Goal: Communication & Community: Answer question/provide support

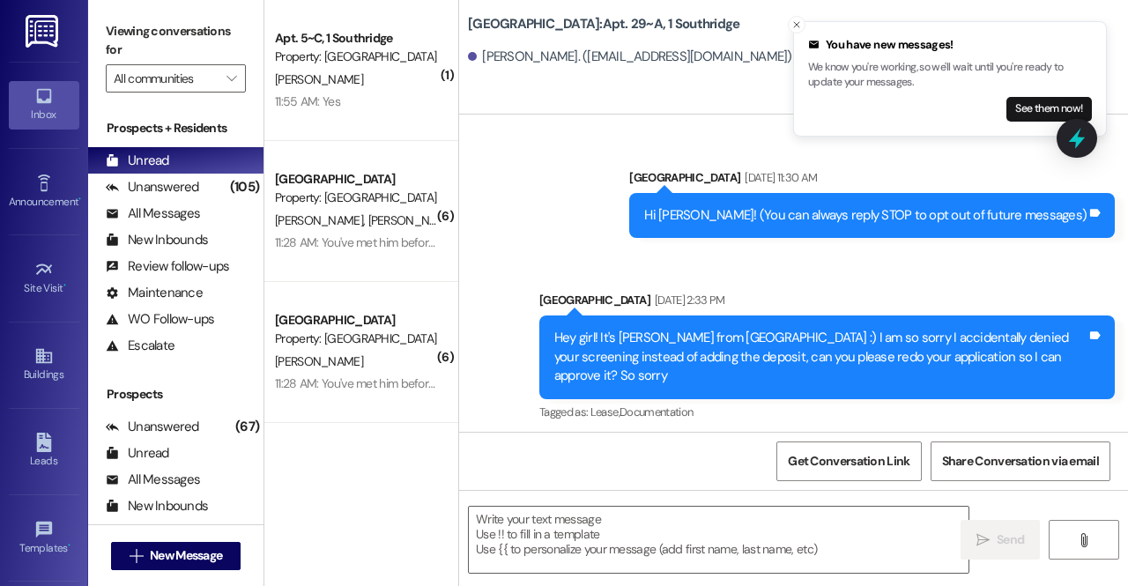
scroll to position [18155, 0]
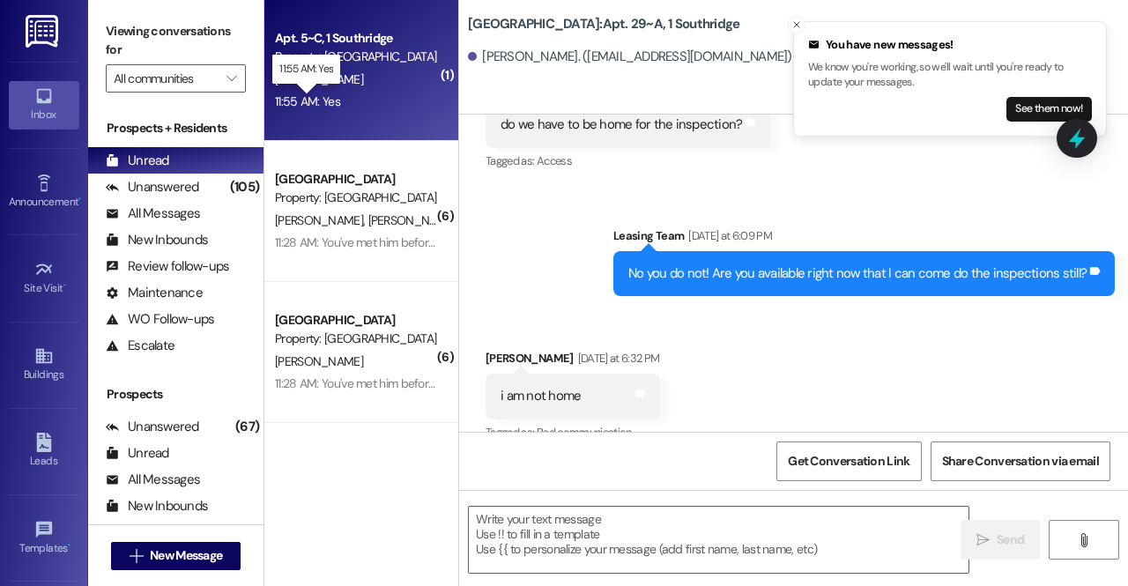
click at [324, 97] on div "11:55 AM: Yes 11:55 AM: Yes" at bounding box center [307, 101] width 65 height 16
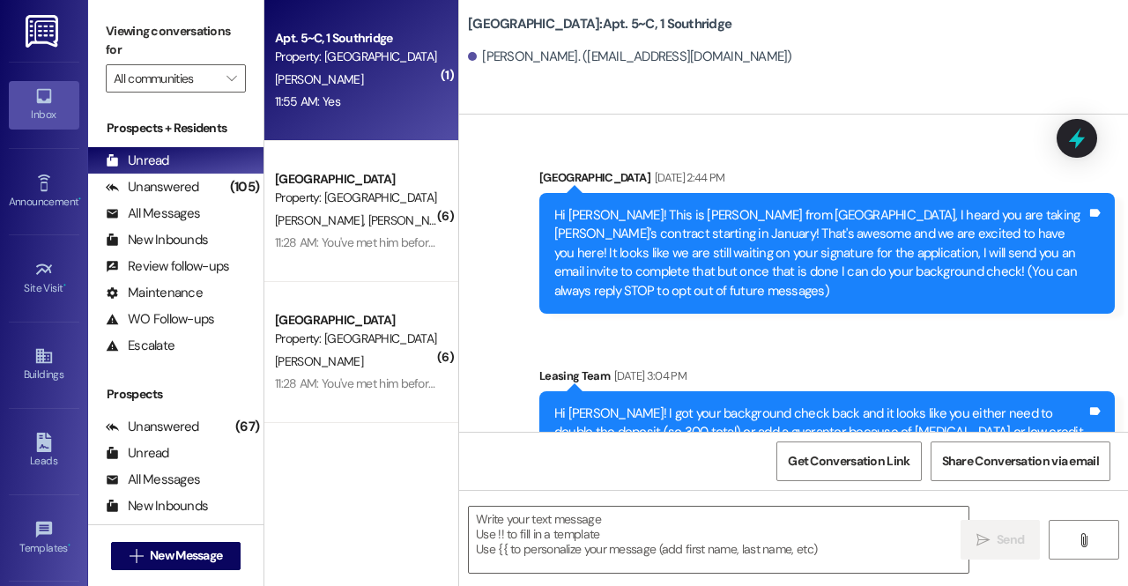
scroll to position [26997, 0]
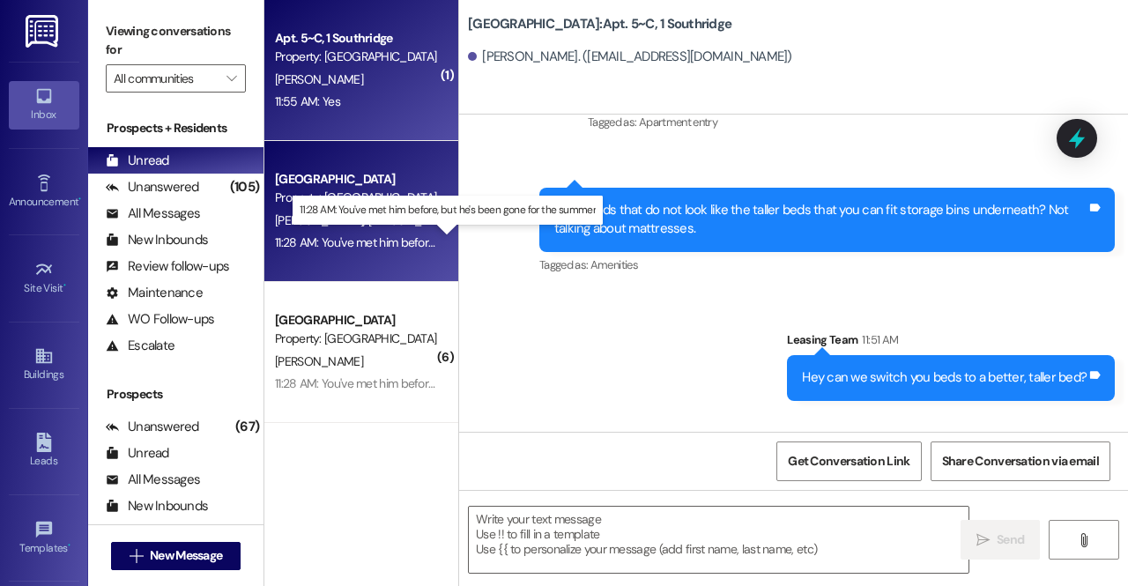
click at [383, 242] on div "11:28 AM: You've met him before, but he's been gone for the summer 11:28 AM: Yo…" at bounding box center [447, 242] width 344 height 16
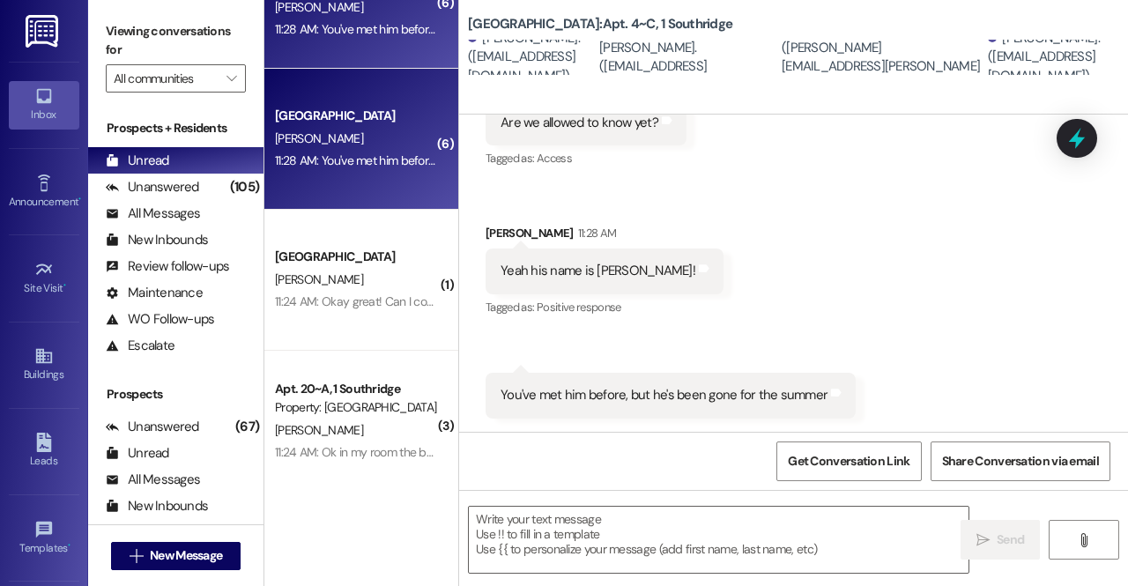
scroll to position [384, 0]
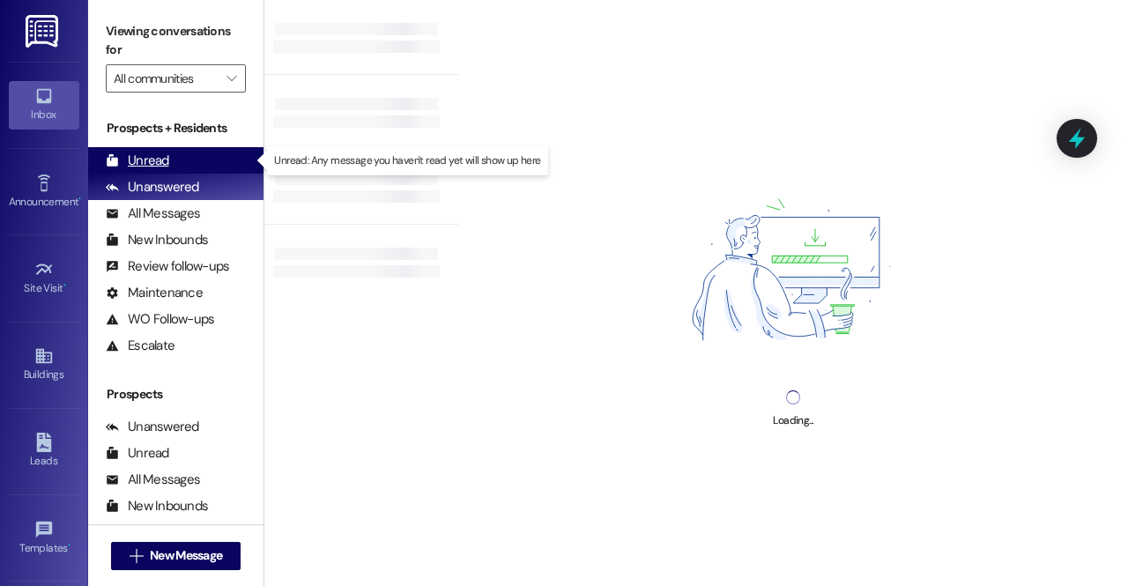
click at [195, 148] on div "Unread (0)" at bounding box center [175, 160] width 175 height 26
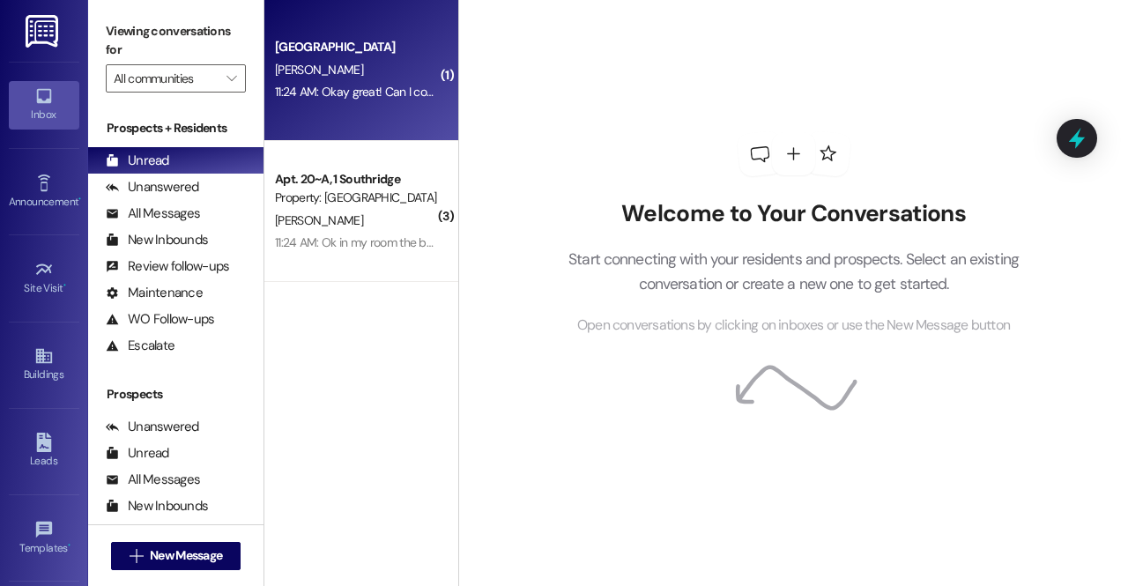
click at [348, 68] on div "[PERSON_NAME]" at bounding box center [356, 70] width 167 height 22
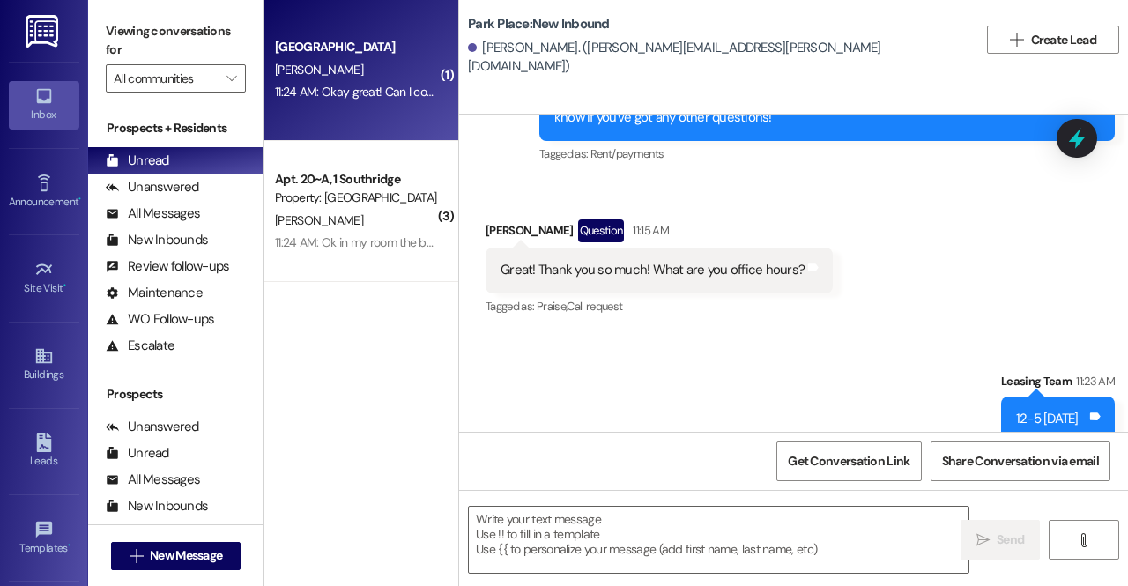
scroll to position [4216, 0]
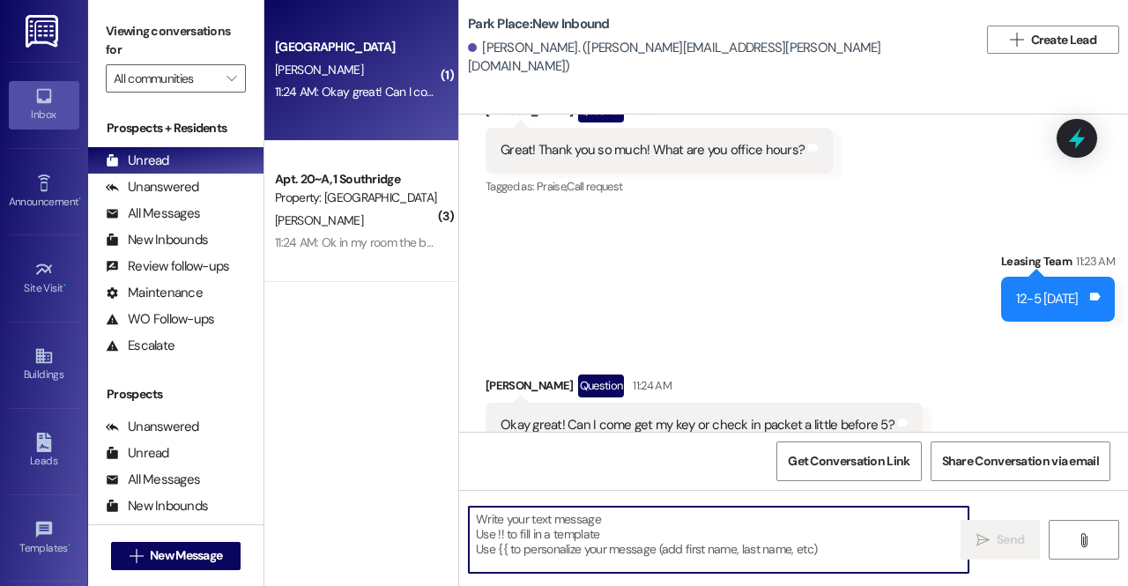
click at [709, 521] on textarea at bounding box center [719, 540] width 500 height 66
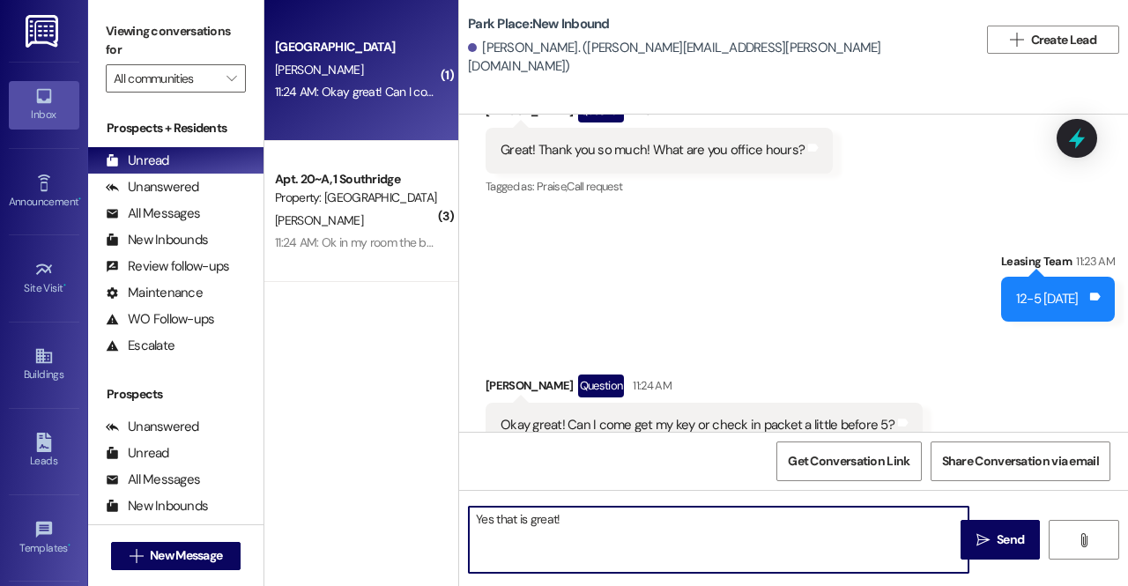
type textarea "Yes that is great!"
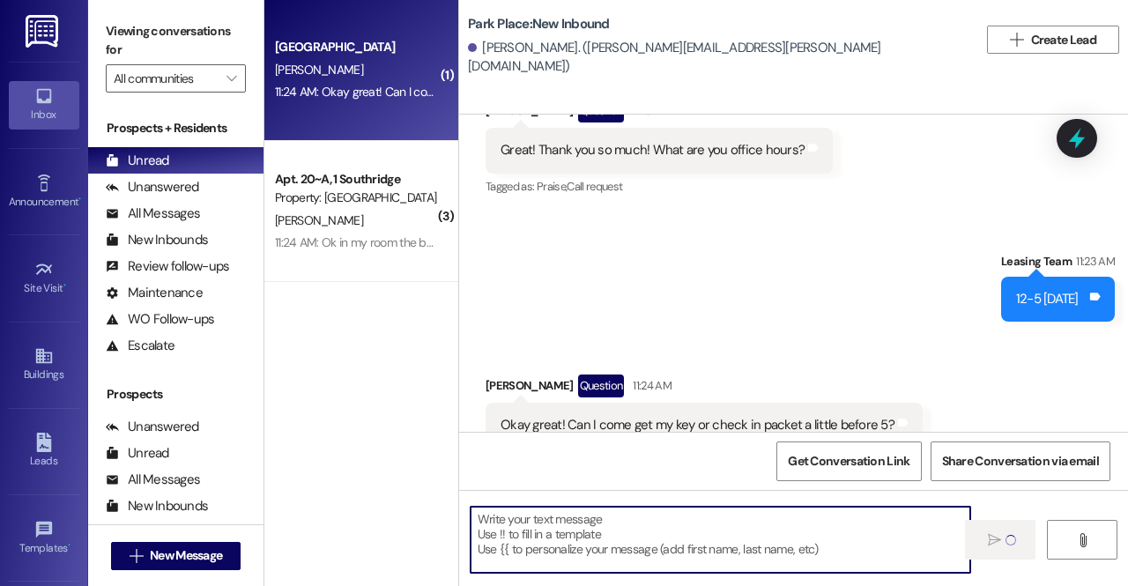
scroll to position [4215, 0]
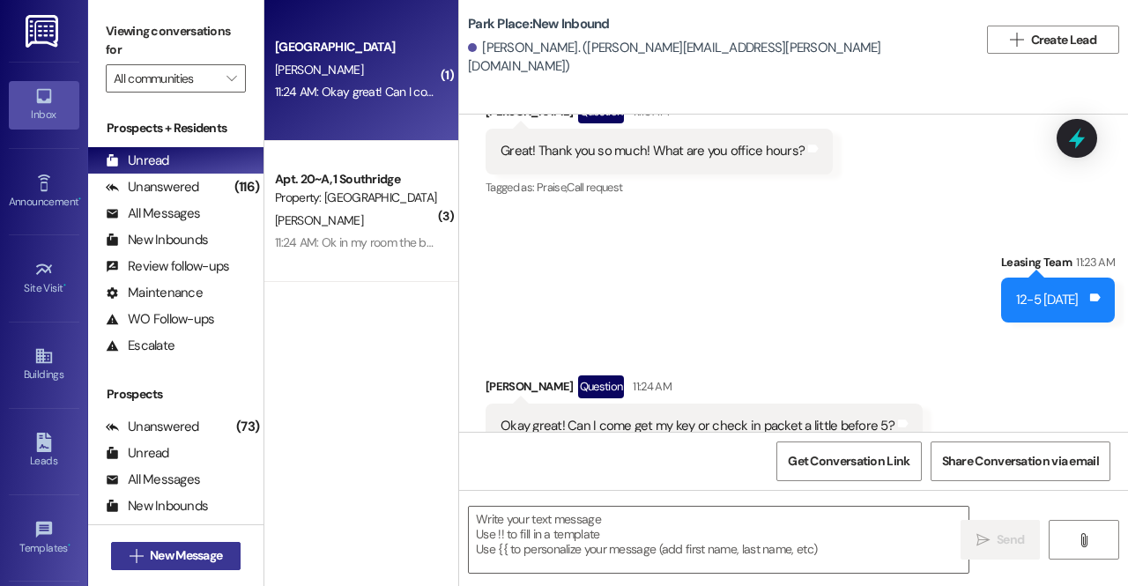
click at [204, 554] on span "New Message" at bounding box center [186, 555] width 72 height 19
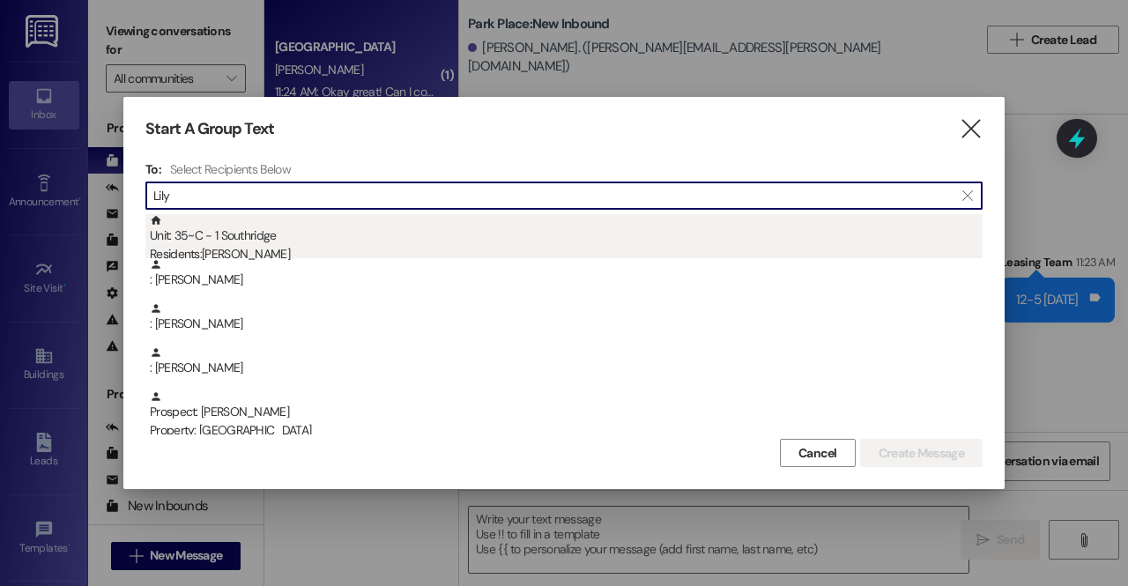
click at [198, 240] on div "Unit: 35~C - 1 Southridge Residents: Lily Putnam" at bounding box center [566, 239] width 833 height 50
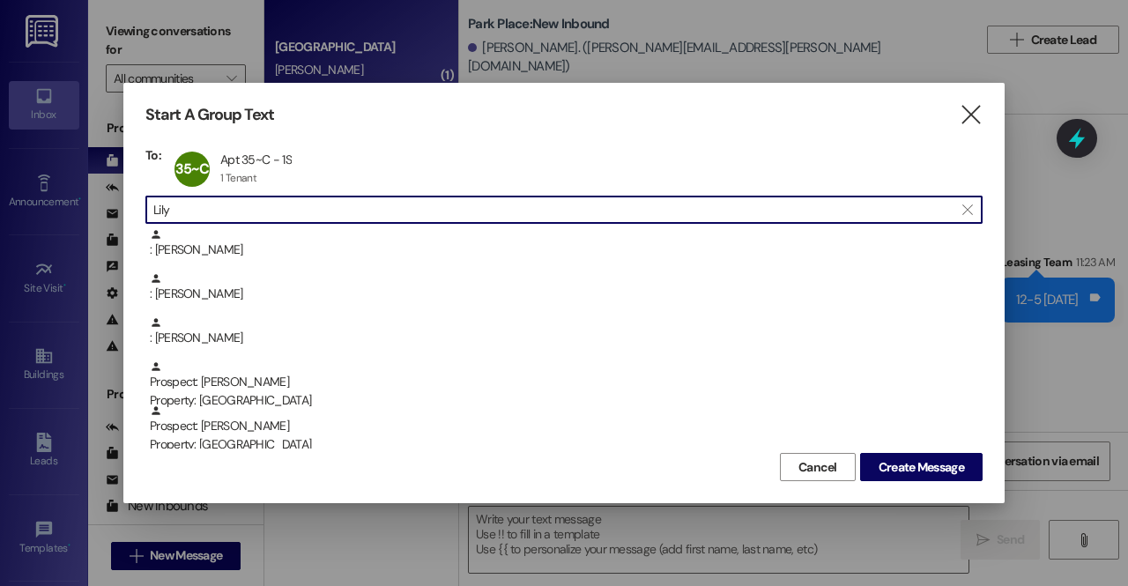
drag, startPoint x: 264, startPoint y: 216, endPoint x: 87, endPoint y: 202, distance: 177.7
click at [87, 202] on div "Start A Group Text  To: 35~C Apt 35~C - 1S Apt 35~C - 1S 1 Tenant 1 Tenant cli…" at bounding box center [564, 293] width 1128 height 586
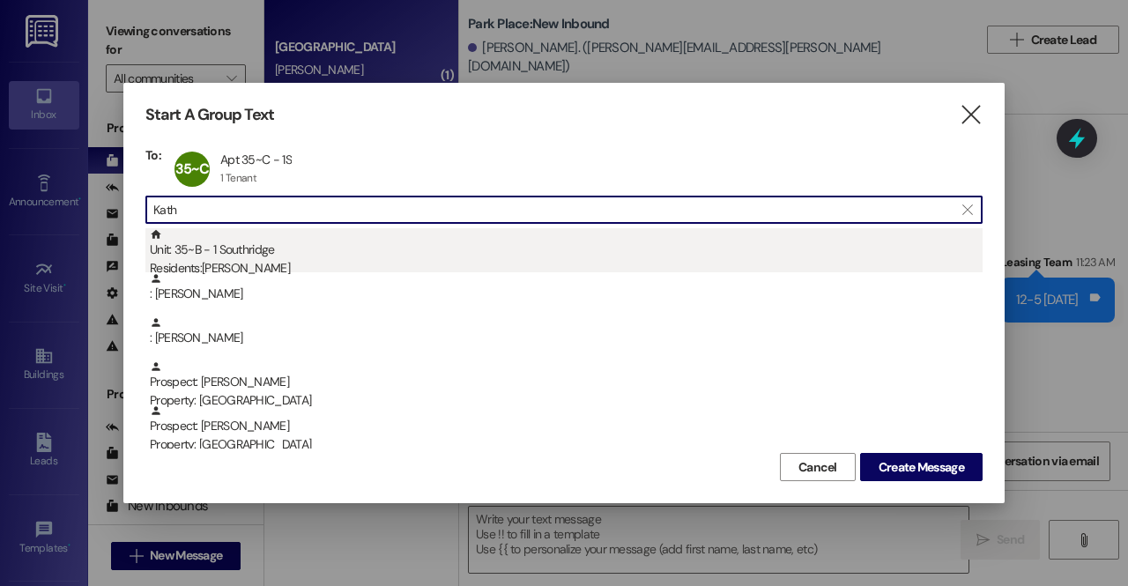
type input "Kath"
click at [277, 263] on div "Residents: Katherine Skouson" at bounding box center [566, 268] width 833 height 19
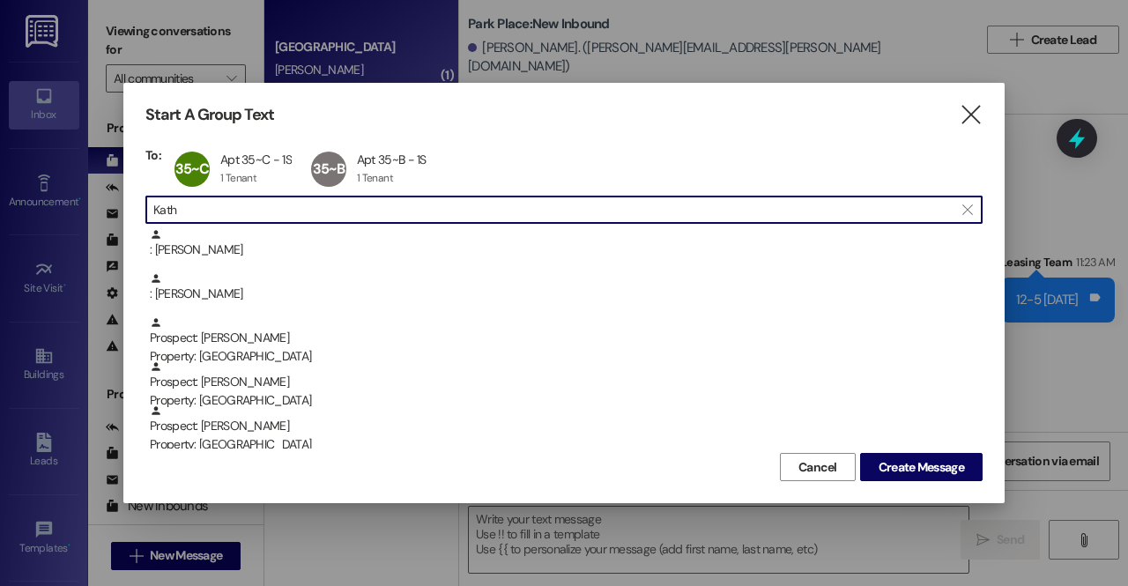
drag, startPoint x: 280, startPoint y: 208, endPoint x: 102, endPoint y: 201, distance: 178.1
click at [102, 201] on div "Start A Group Text  To: 35~C Apt 35~C - 1S Apt 35~C - 1S 1 Tenant 1 Tenant cli…" at bounding box center [564, 293] width 1128 height 586
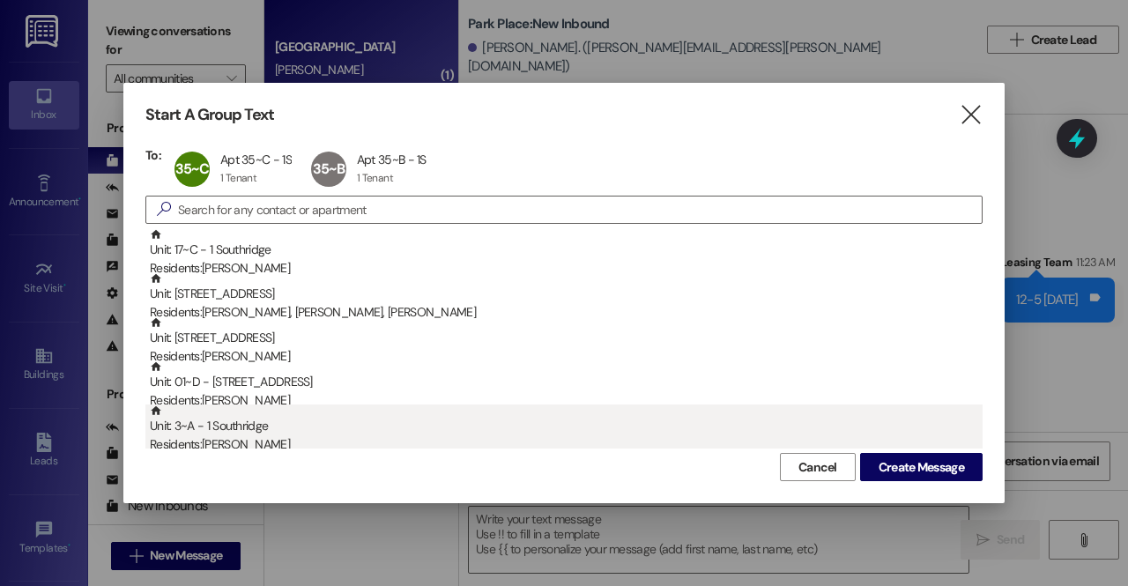
click at [927, 447] on div "Residents: Calvin Condie" at bounding box center [566, 444] width 833 height 19
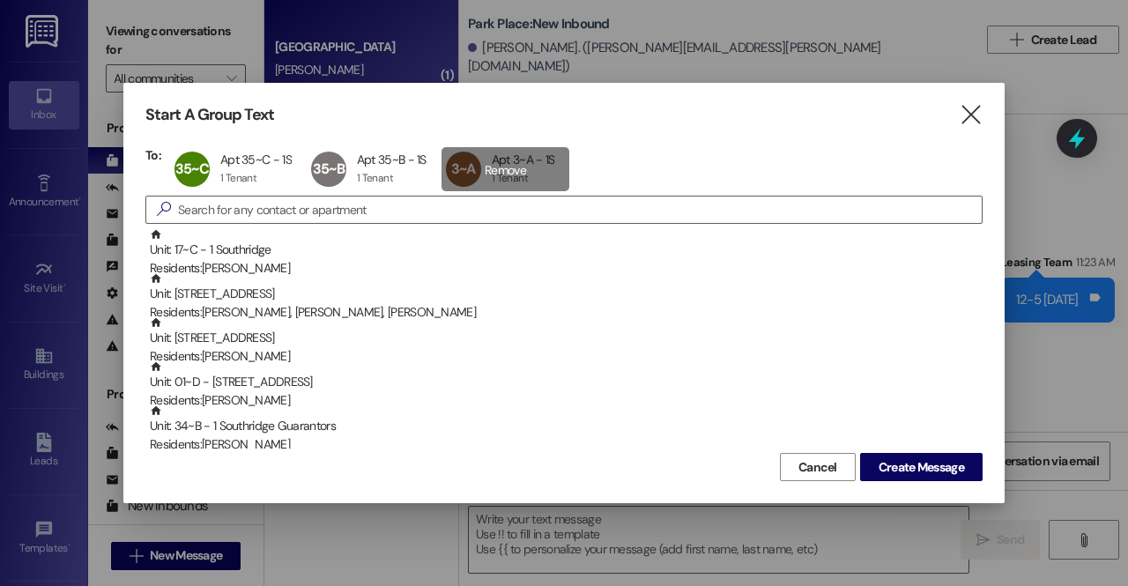
click at [541, 161] on div "3~A Apt 3~A - 1S Apt 3~A - 1S 1 Tenant 1 Tenant click to remove" at bounding box center [505, 169] width 129 height 44
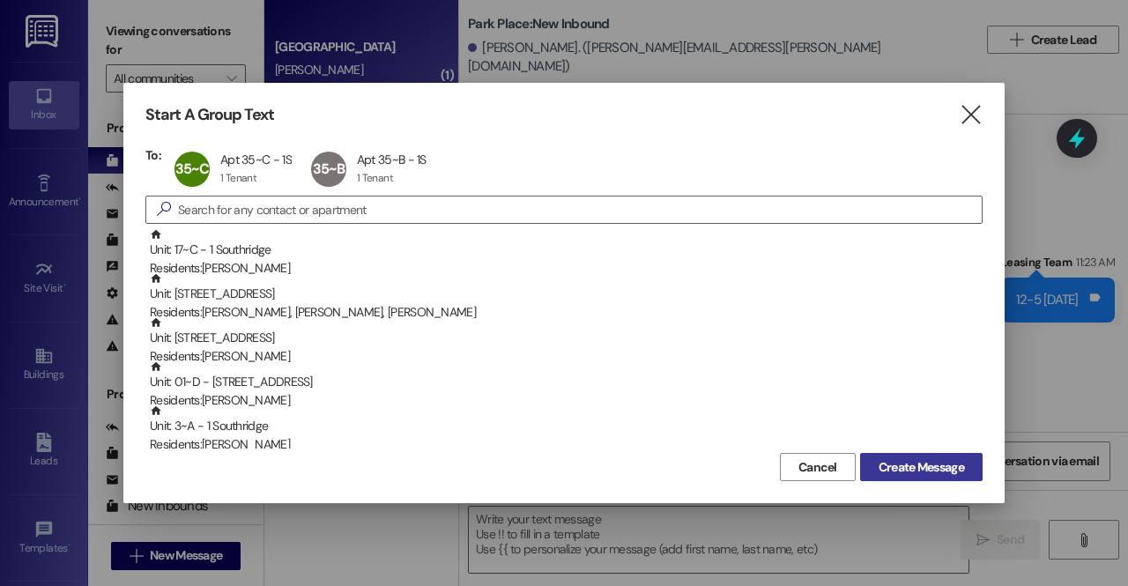
click at [916, 471] on span "Create Message" at bounding box center [921, 467] width 85 height 19
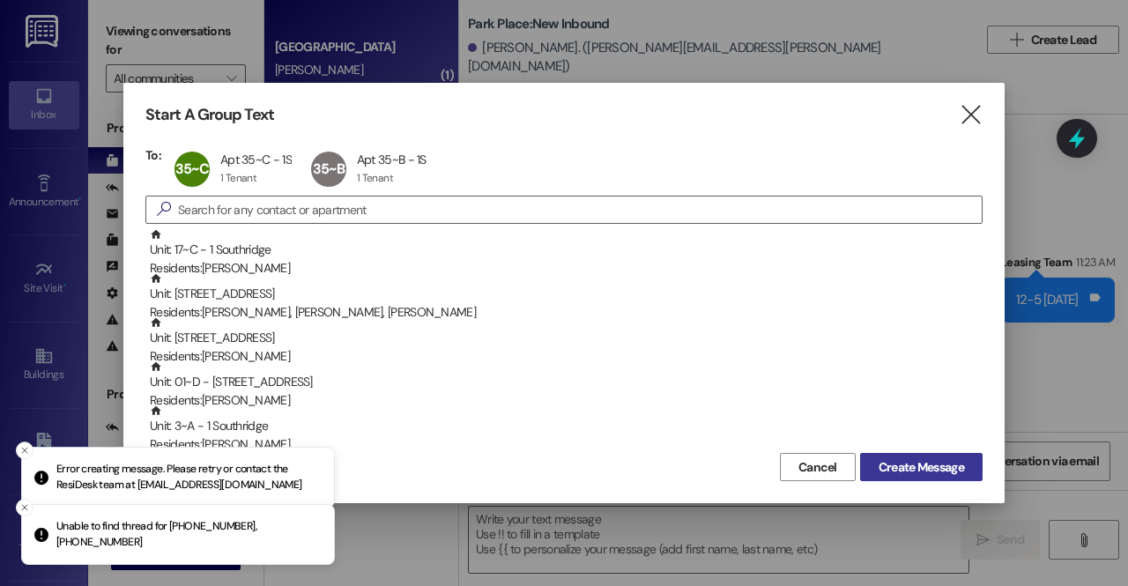
click at [898, 462] on span "Create Message" at bounding box center [921, 467] width 85 height 19
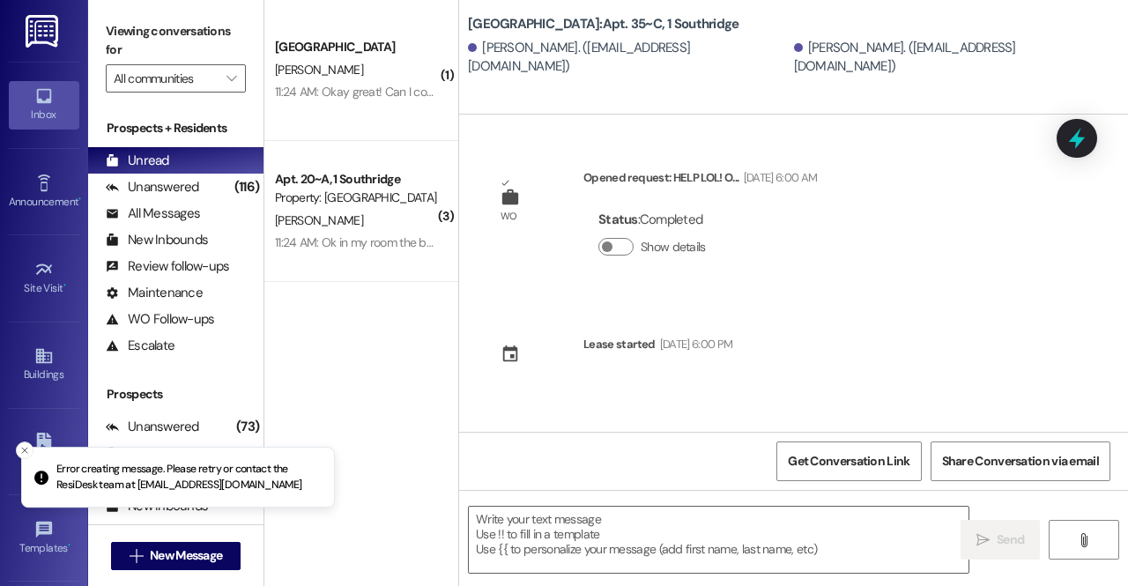
scroll to position [0, 0]
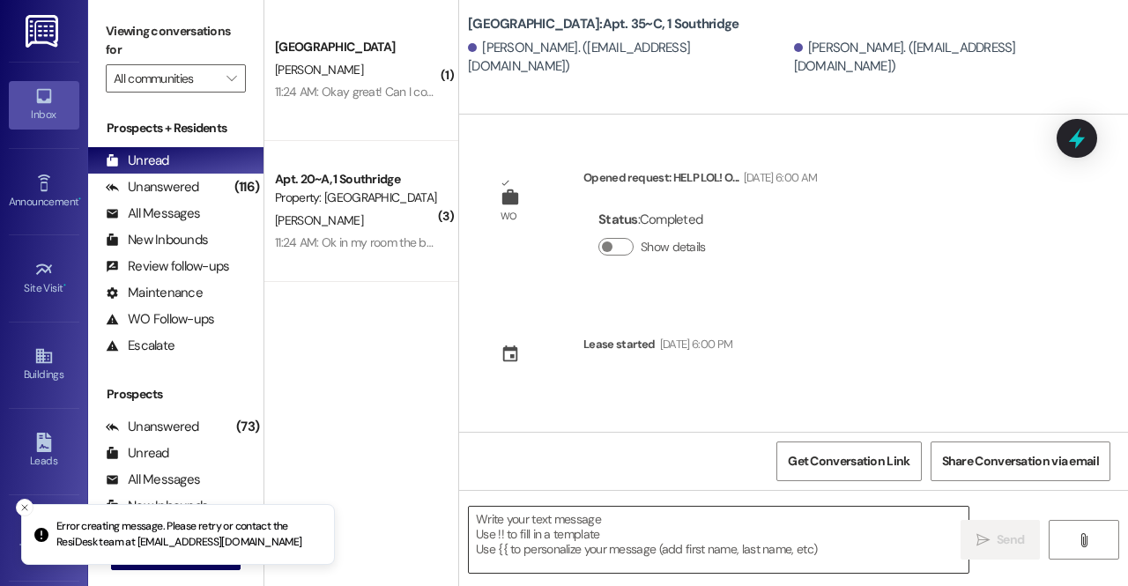
click at [657, 518] on textarea at bounding box center [719, 540] width 500 height 66
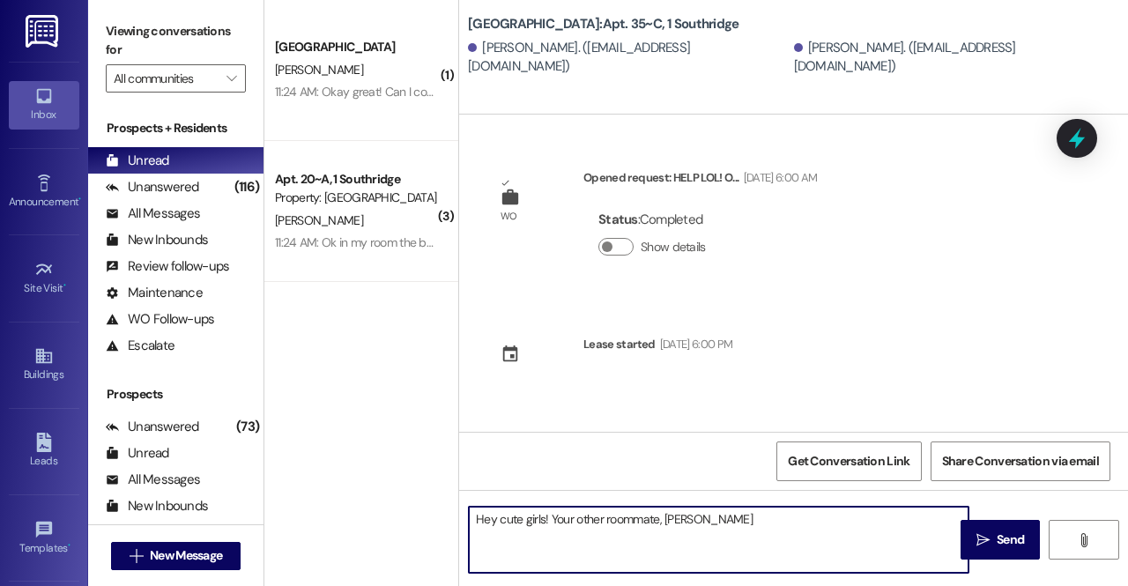
type textarea "Hey cute girls! Your other roommate, Nimoni"
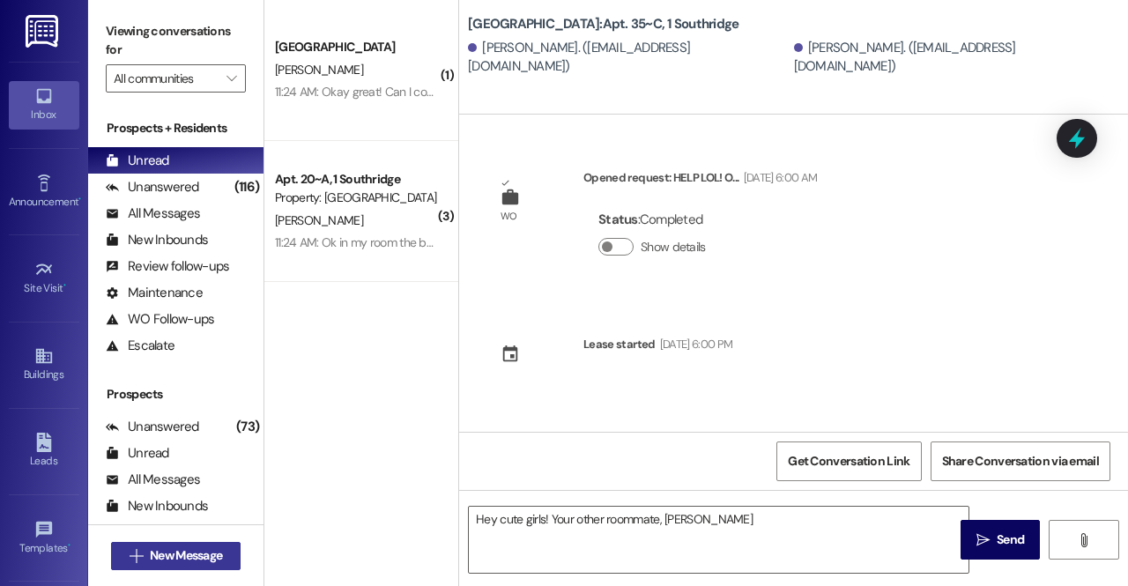
click at [175, 564] on span "New Message" at bounding box center [186, 555] width 72 height 19
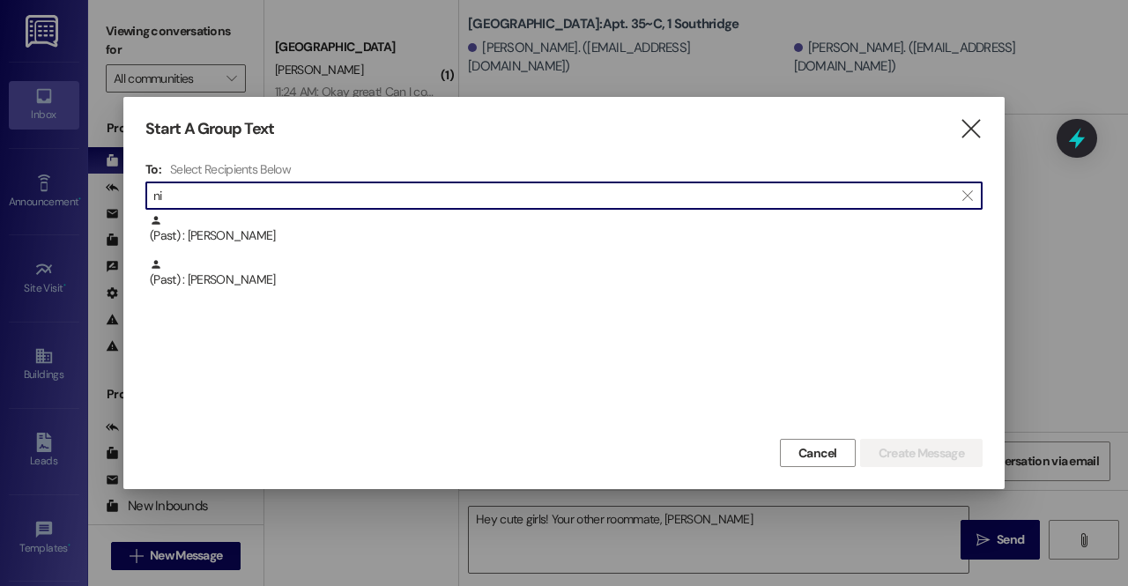
type input "n"
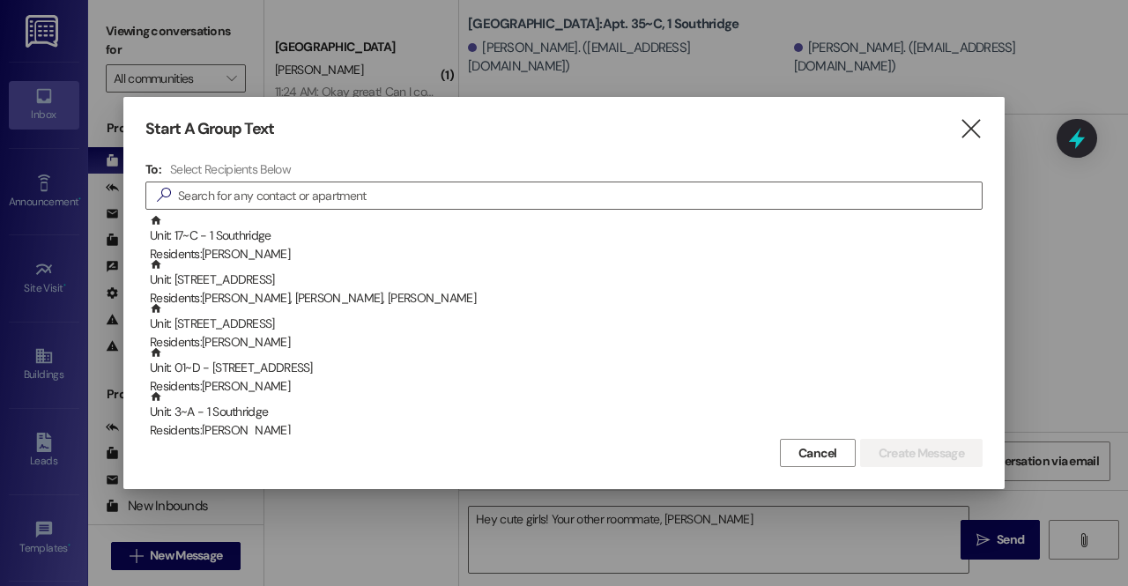
click at [298, 348] on div "Unit: 01~D - 1 Park Place Residents: Alexandra Mitchell" at bounding box center [566, 371] width 833 height 50
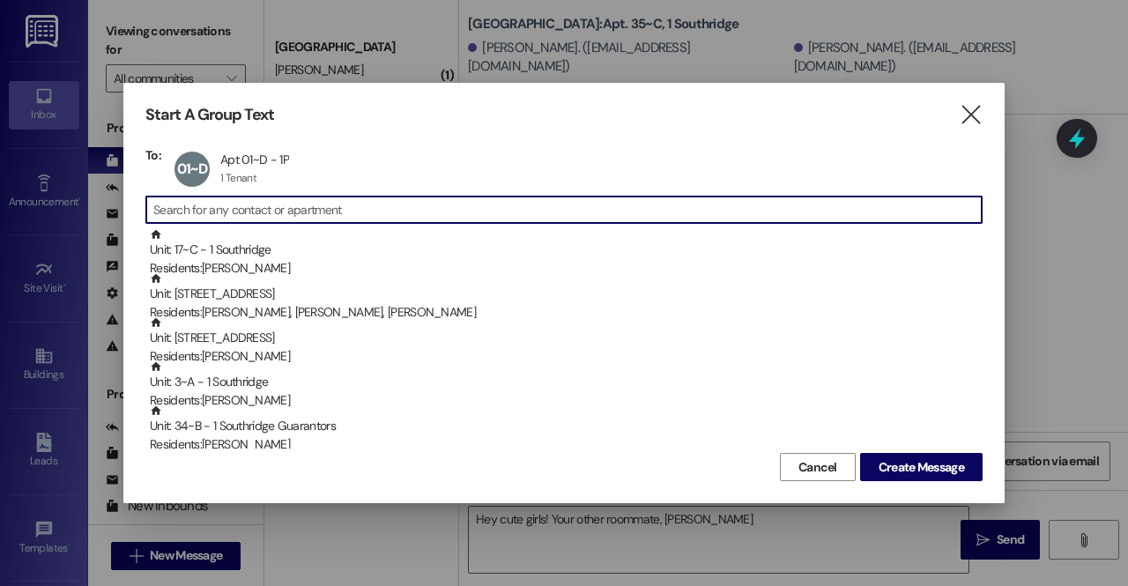
click at [263, 211] on input at bounding box center [567, 209] width 828 height 25
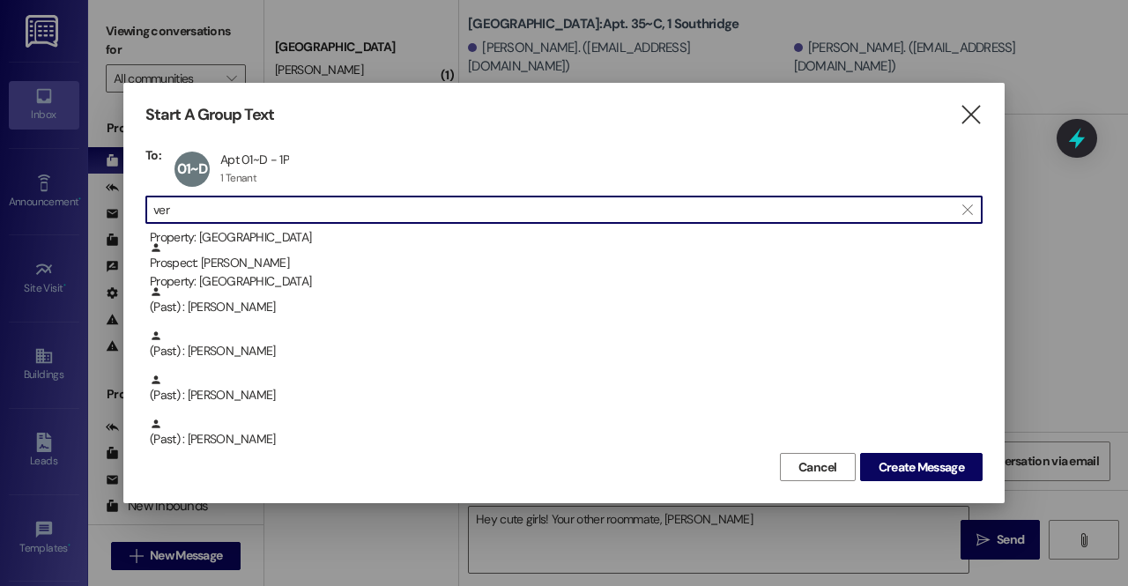
scroll to position [605, 0]
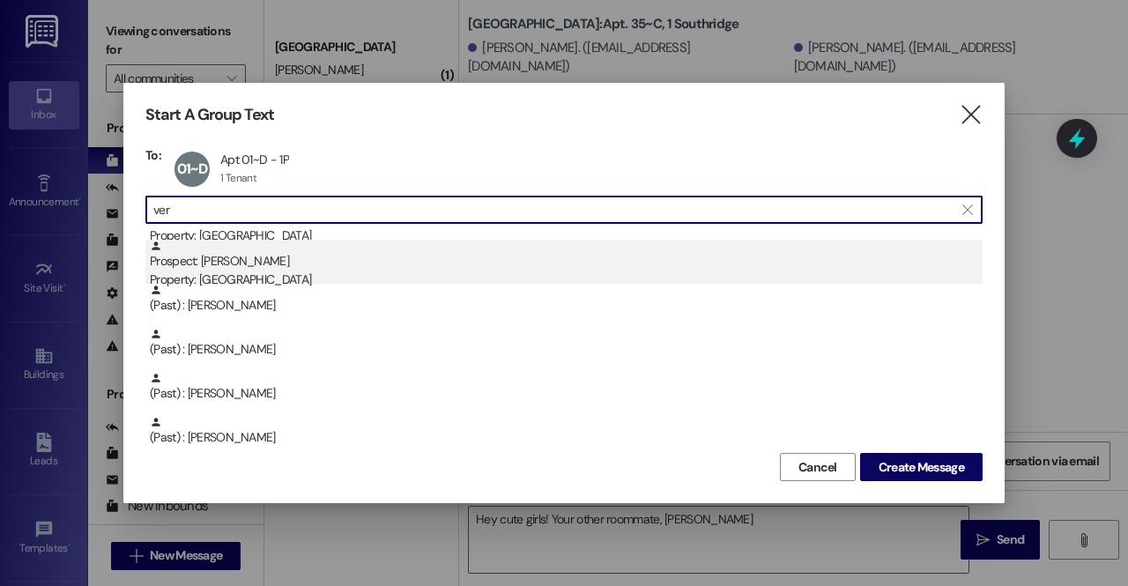
type input "ver"
click at [217, 271] on div "Property: [GEOGRAPHIC_DATA]" at bounding box center [566, 280] width 833 height 19
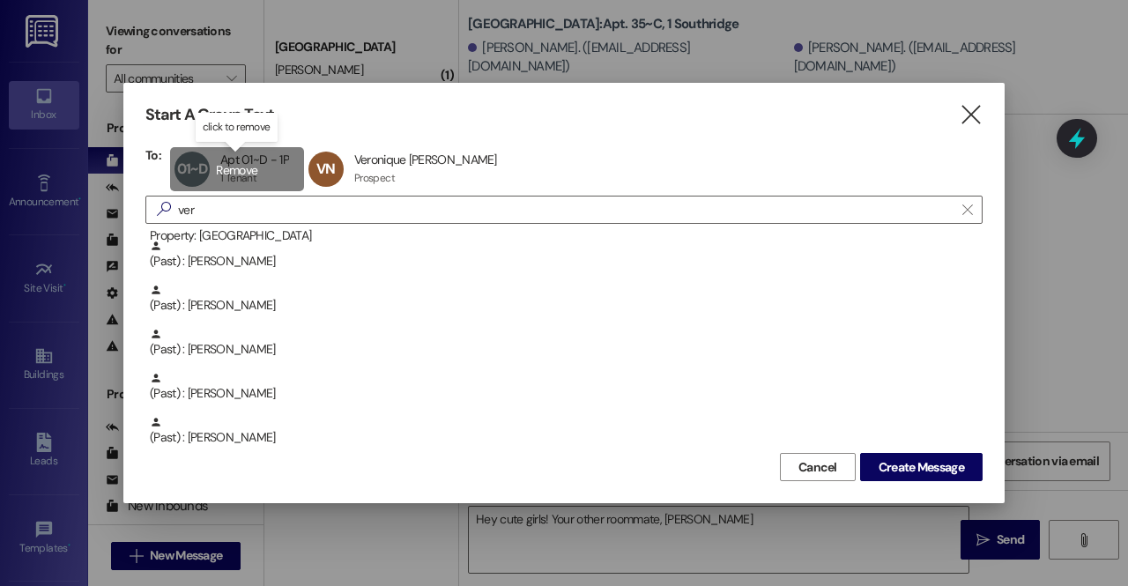
click at [234, 165] on div "01~D Apt 01~D - 1P Apt 01~D - 1P 1 Tenant 1 Tenant click to remove" at bounding box center [237, 169] width 134 height 44
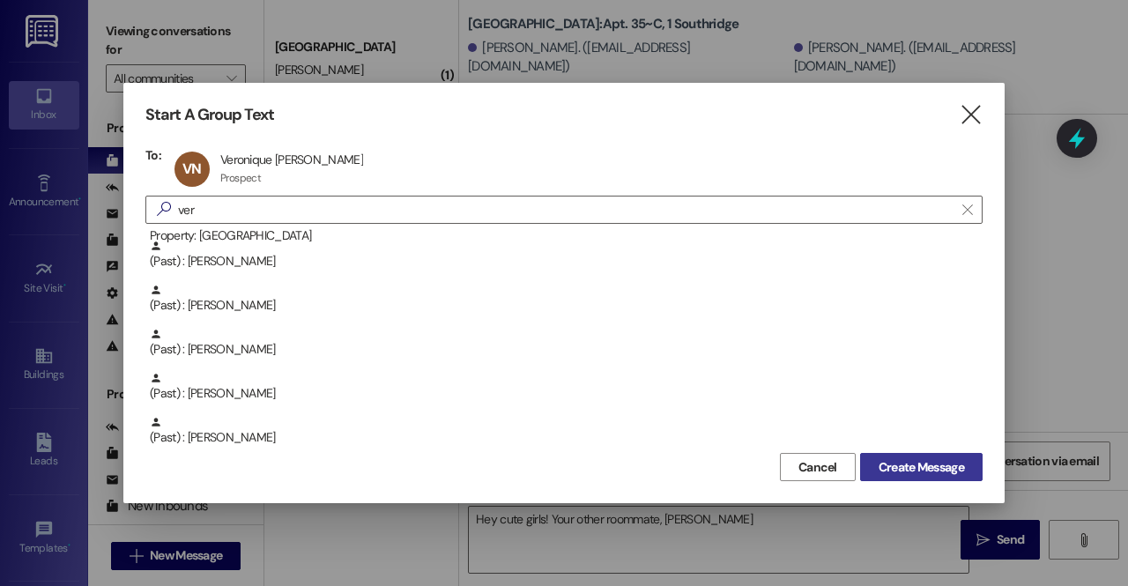
click at [945, 459] on span "Create Message" at bounding box center [921, 467] width 85 height 19
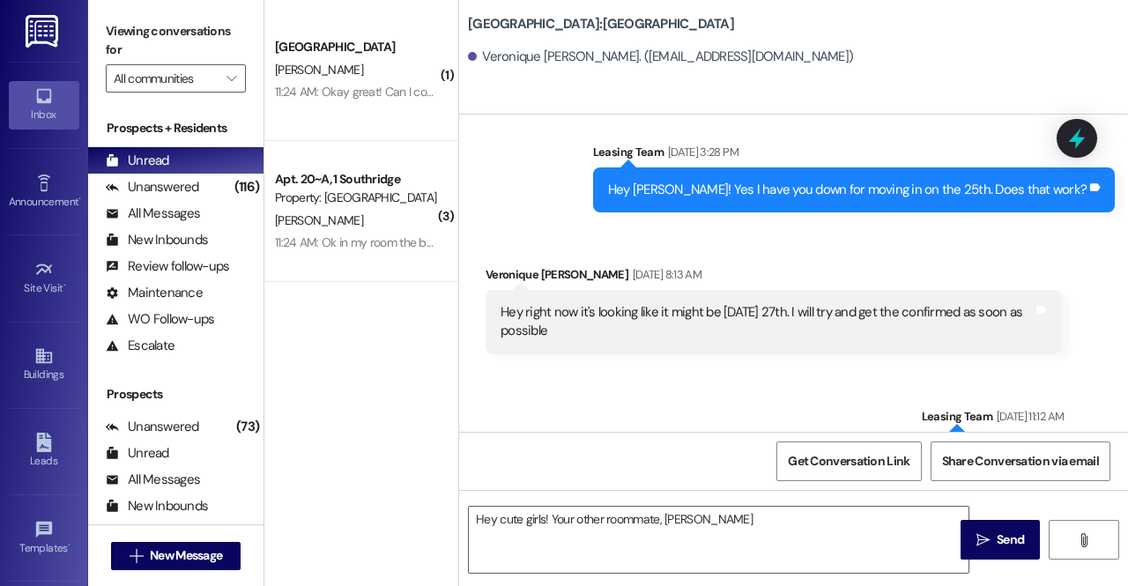
scroll to position [755, 0]
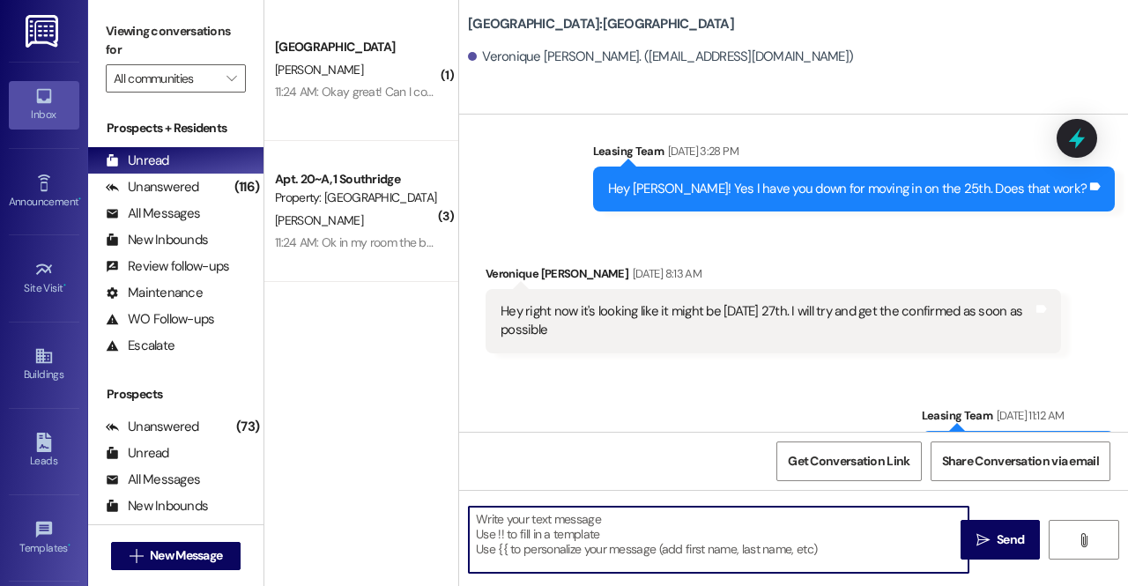
drag, startPoint x: 707, startPoint y: 517, endPoint x: 354, endPoint y: 476, distance: 354.9
click at [187, 550] on span "New Message" at bounding box center [186, 555] width 72 height 19
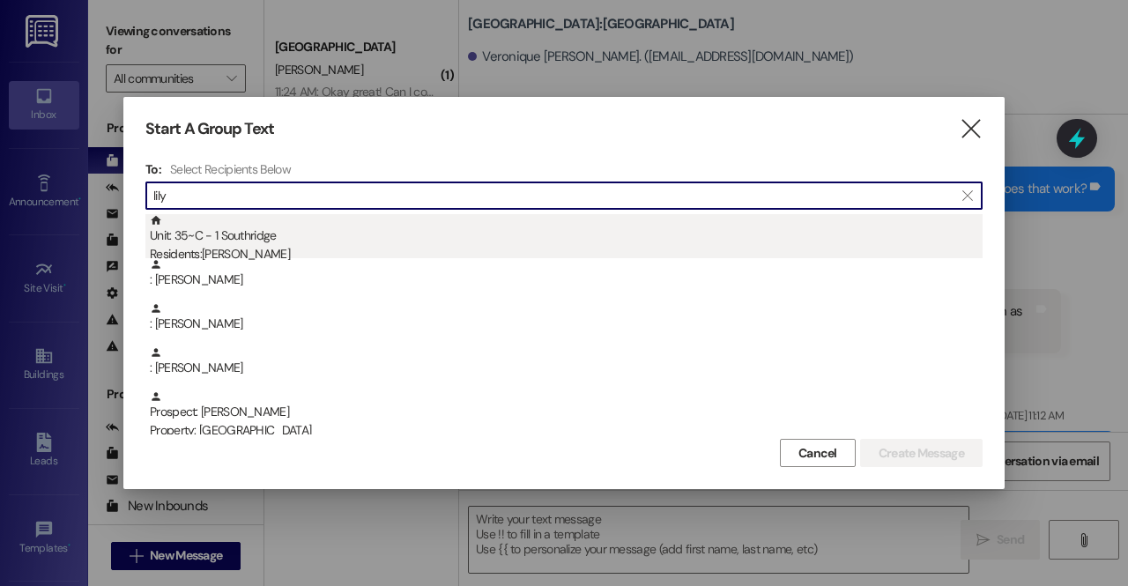
type input "lily"
click at [181, 242] on div "Unit: 35~C - 1 Southridge Residents: Lily Putnam" at bounding box center [566, 239] width 833 height 50
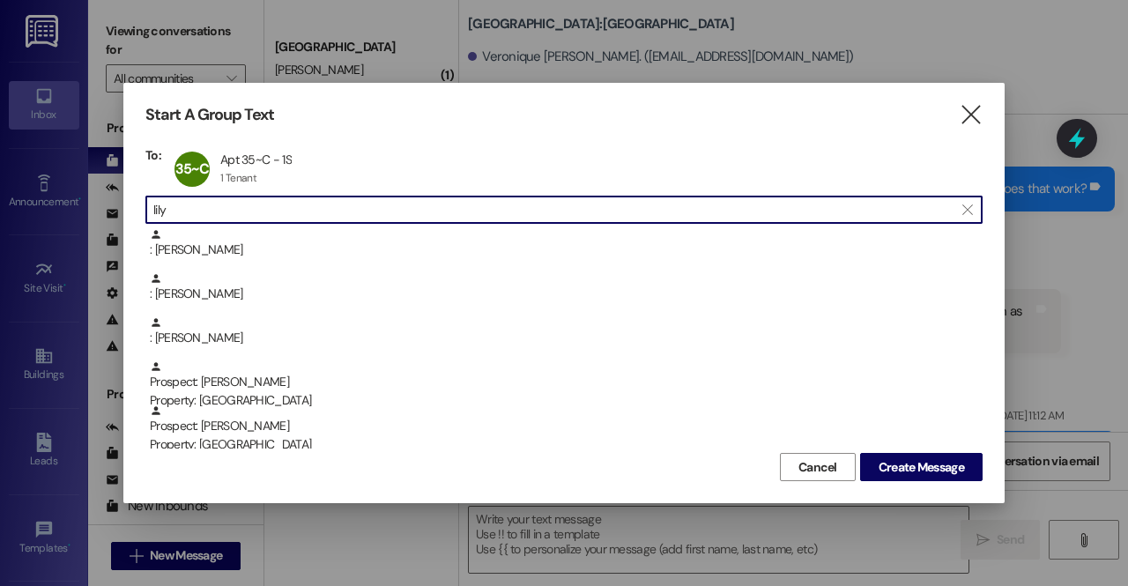
drag, startPoint x: 268, startPoint y: 210, endPoint x: 78, endPoint y: 201, distance: 190.5
click at [78, 201] on div "Start A Group Text  To: 35~C Apt 35~C - 1S Apt 35~C - 1S 1 Tenant 1 Tenant cli…" at bounding box center [564, 293] width 1128 height 586
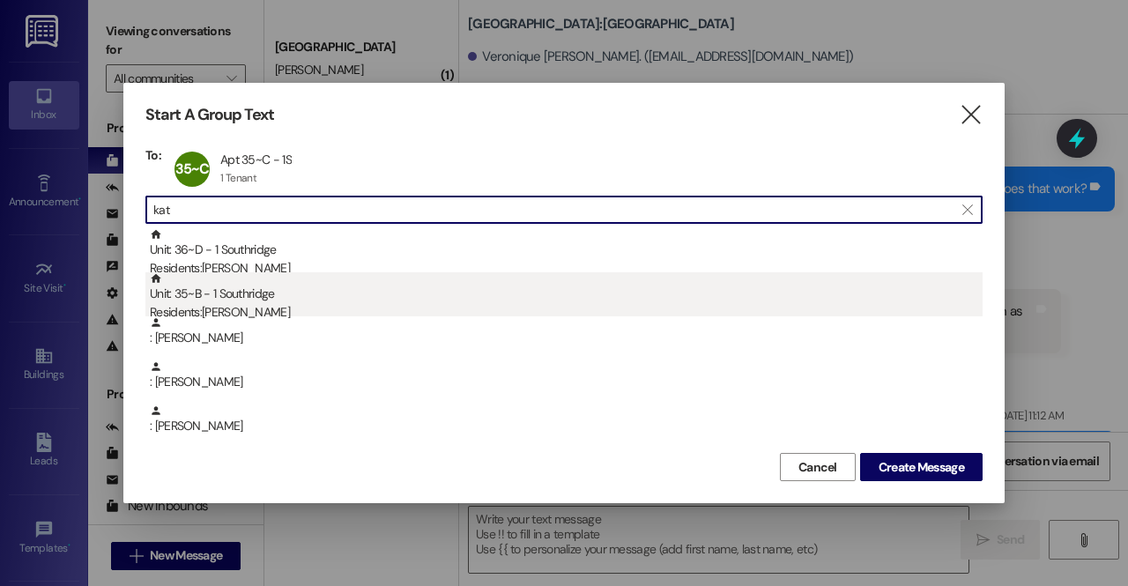
type input "kat"
click at [277, 286] on div "Unit: 35~B - 1 Southridge Residents: Katherine Skouson" at bounding box center [566, 297] width 833 height 50
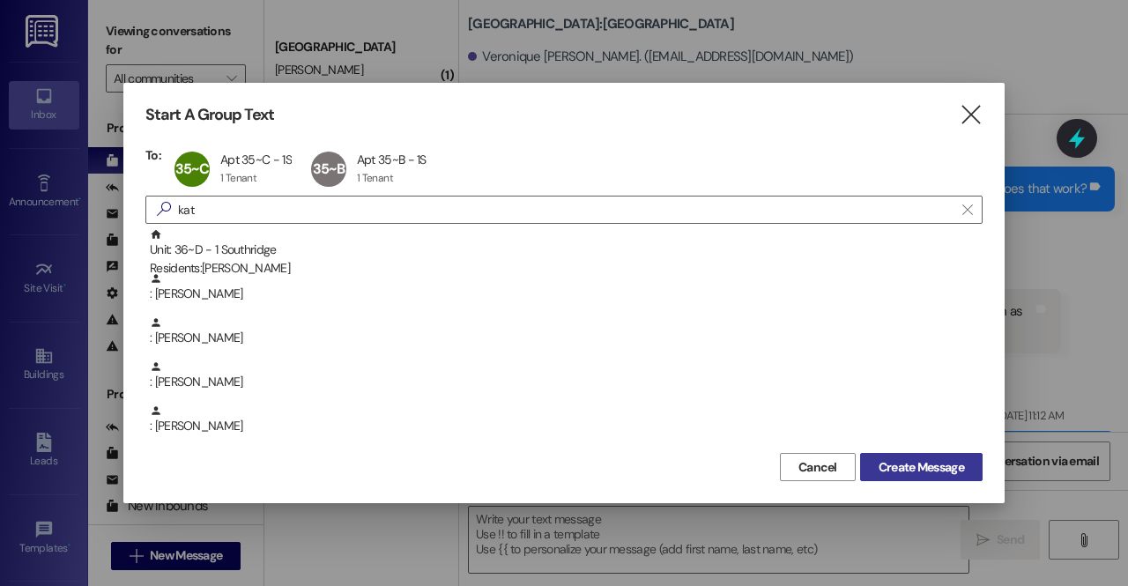
click at [945, 468] on span "Create Message" at bounding box center [921, 467] width 85 height 19
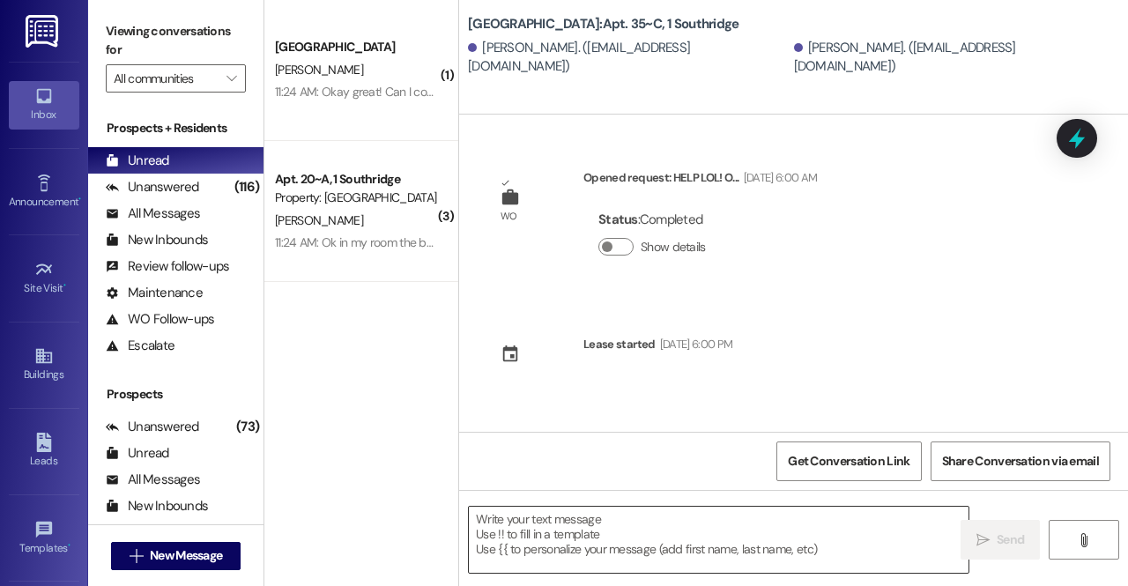
click at [620, 537] on textarea at bounding box center [719, 540] width 500 height 66
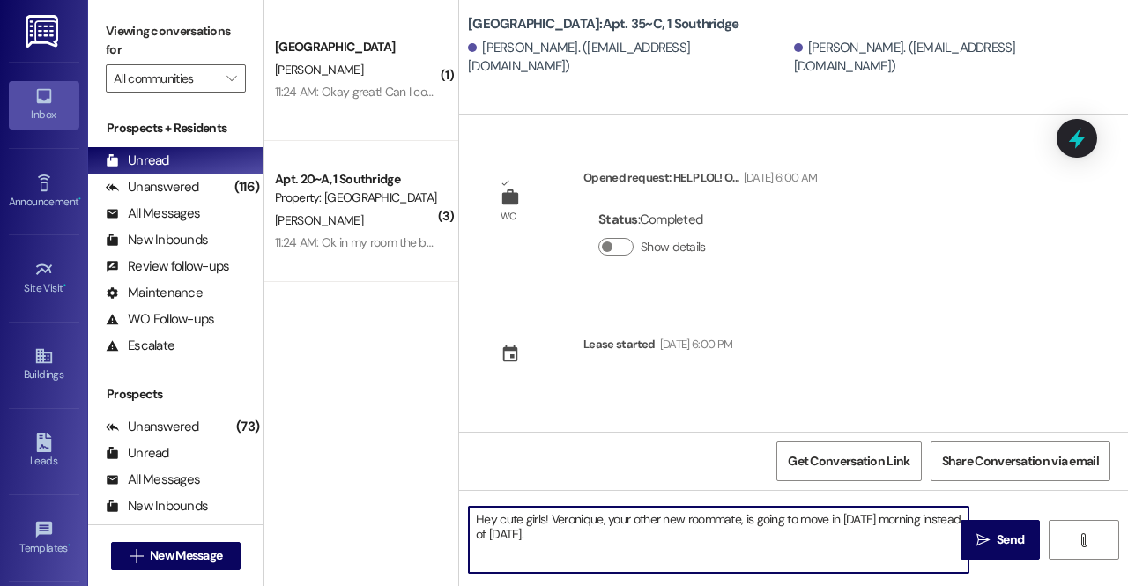
click at [553, 523] on textarea "Hey cute girls! Veronique, your other new roommate, is going to move in tomorro…" at bounding box center [719, 540] width 500 height 66
click at [684, 532] on textarea "Hey cute girls! Heads up that Veronique, your other new roommate, is going to m…" at bounding box center [719, 540] width 500 height 66
type textarea "Hey cute girls! Heads up that Veronique, your other new roommate, is going to m…"
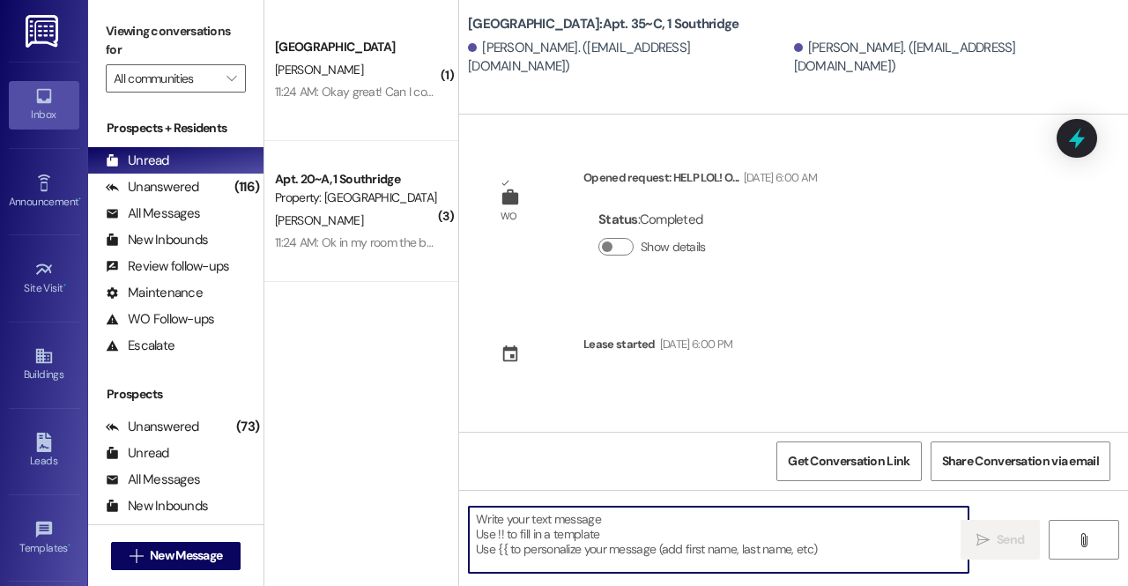
click at [617, 536] on textarea at bounding box center [719, 540] width 500 height 66
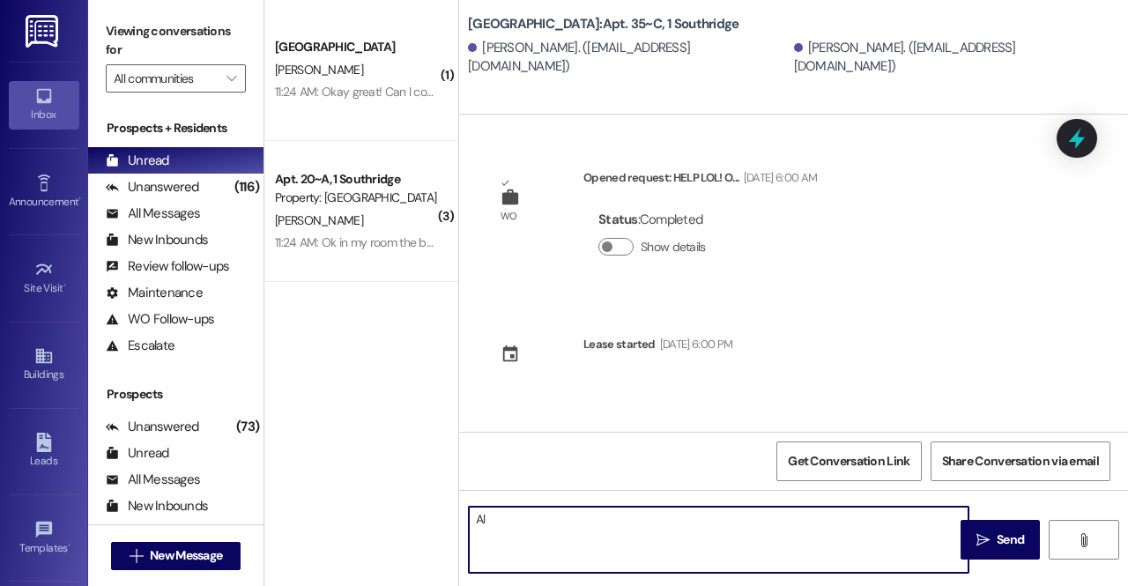
type textarea "A"
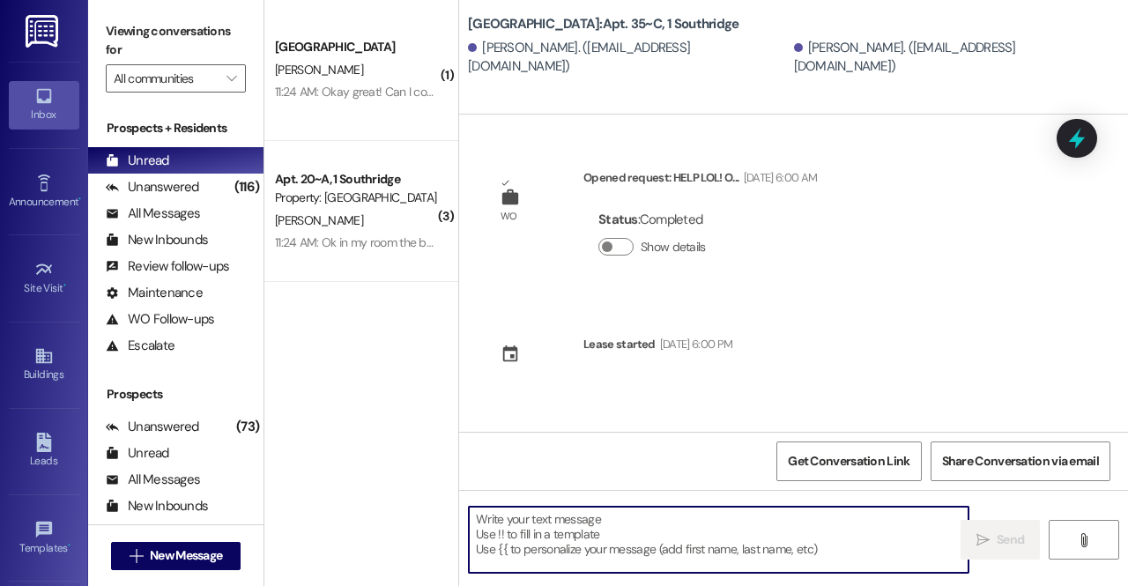
scroll to position [128, 0]
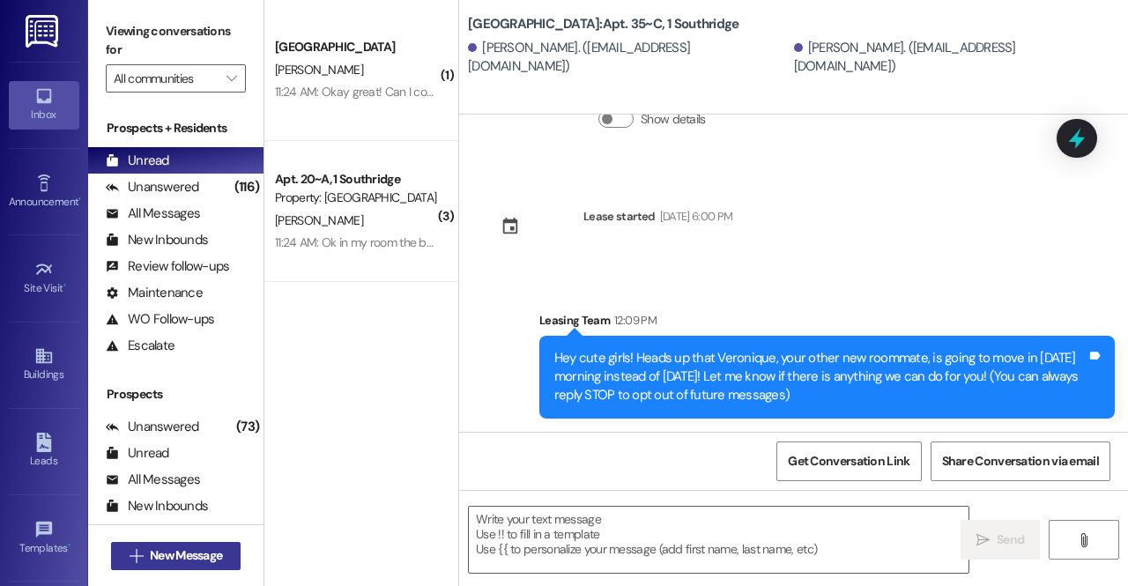
click at [213, 557] on span "New Message" at bounding box center [186, 555] width 72 height 19
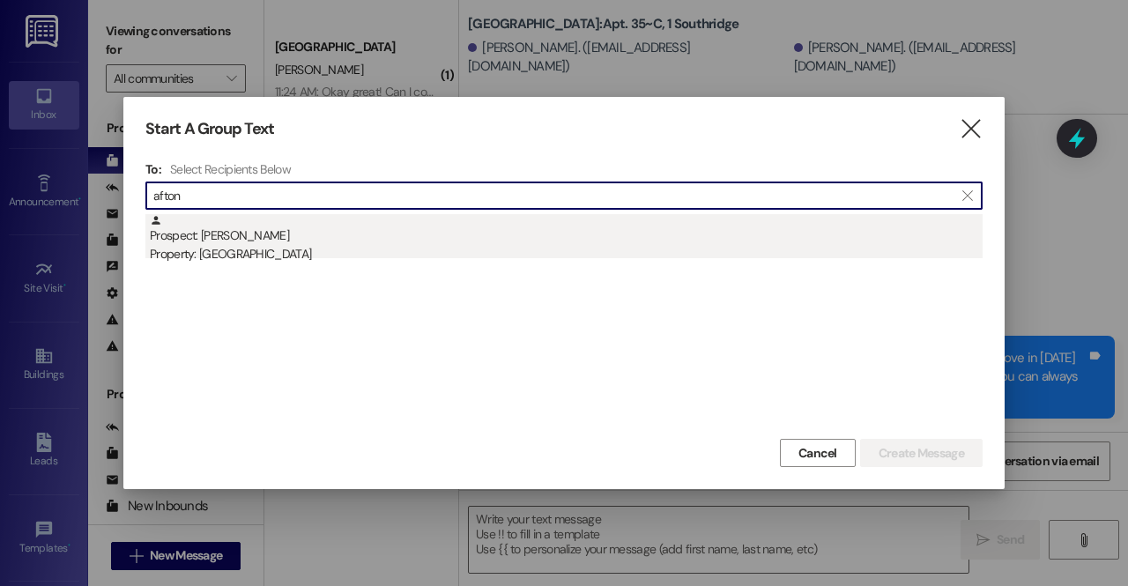
type input "afton"
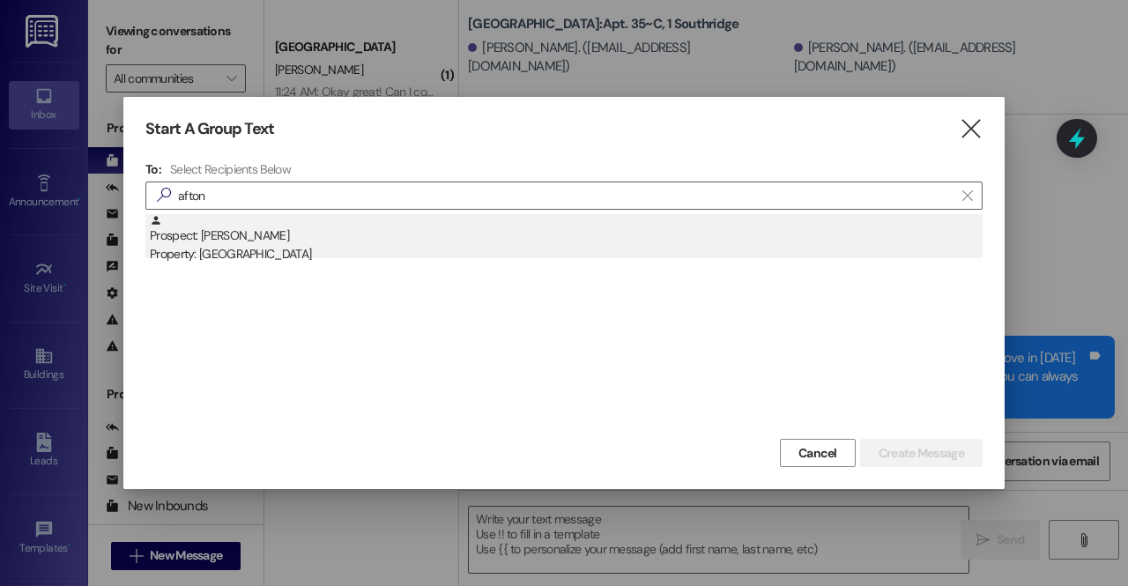
click at [241, 246] on div "Property: [GEOGRAPHIC_DATA]" at bounding box center [566, 254] width 833 height 19
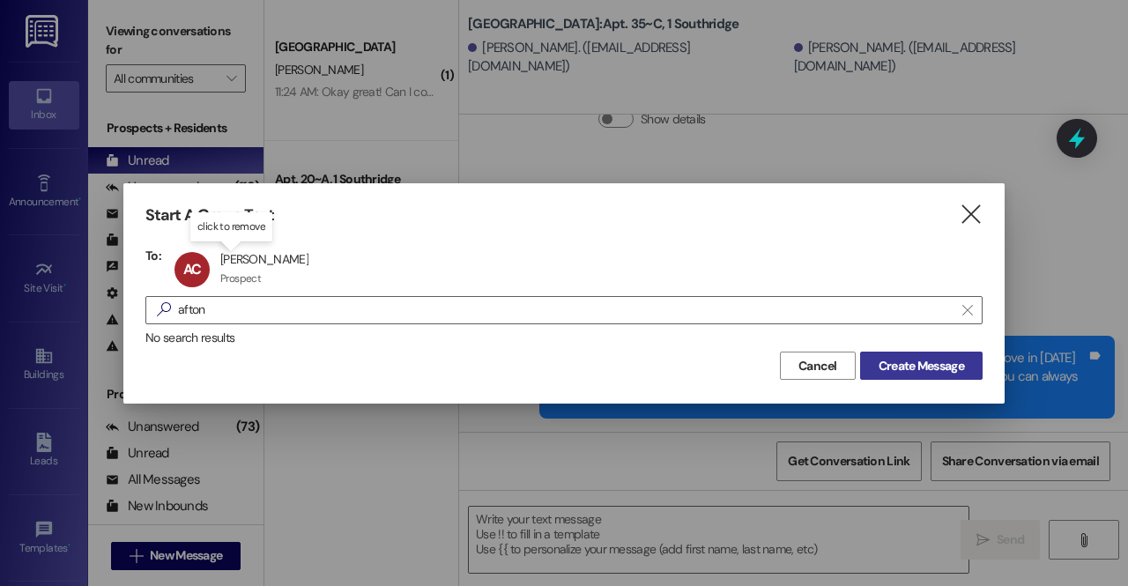
click at [914, 370] on span "Create Message" at bounding box center [921, 366] width 85 height 19
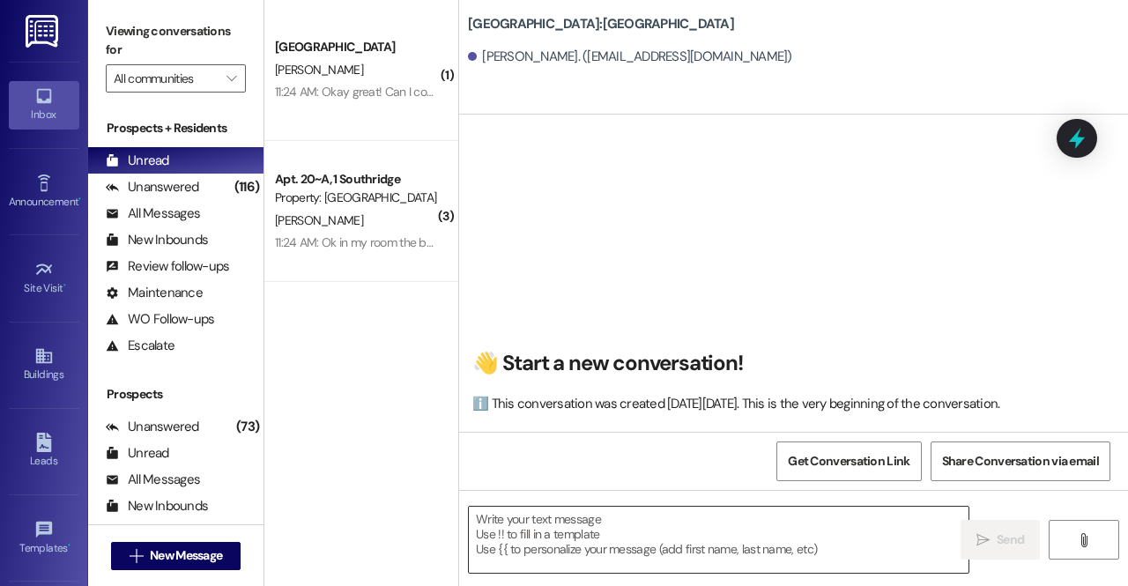
scroll to position [0, 0]
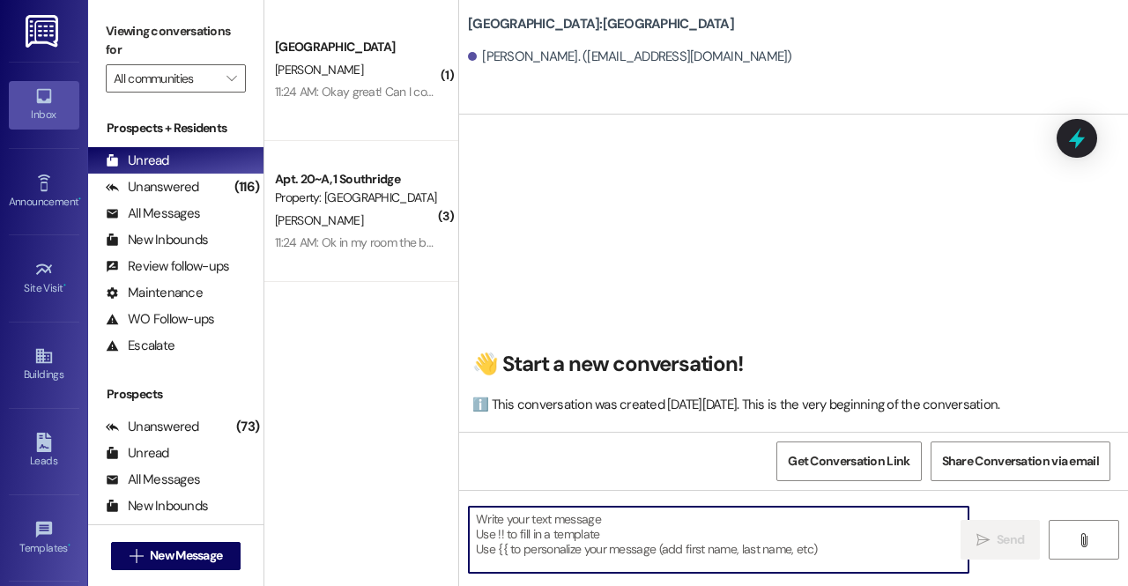
click at [680, 545] on textarea at bounding box center [719, 540] width 500 height 66
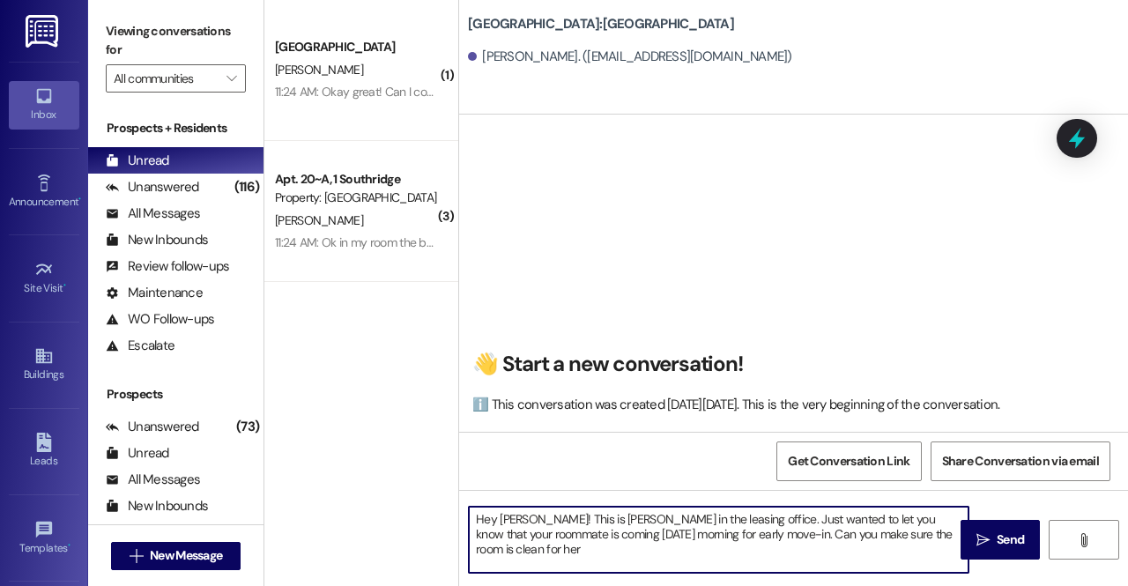
type textarea "Hey Afton! This is Alyssa in the leasing office. Just wanted to let you know th…"
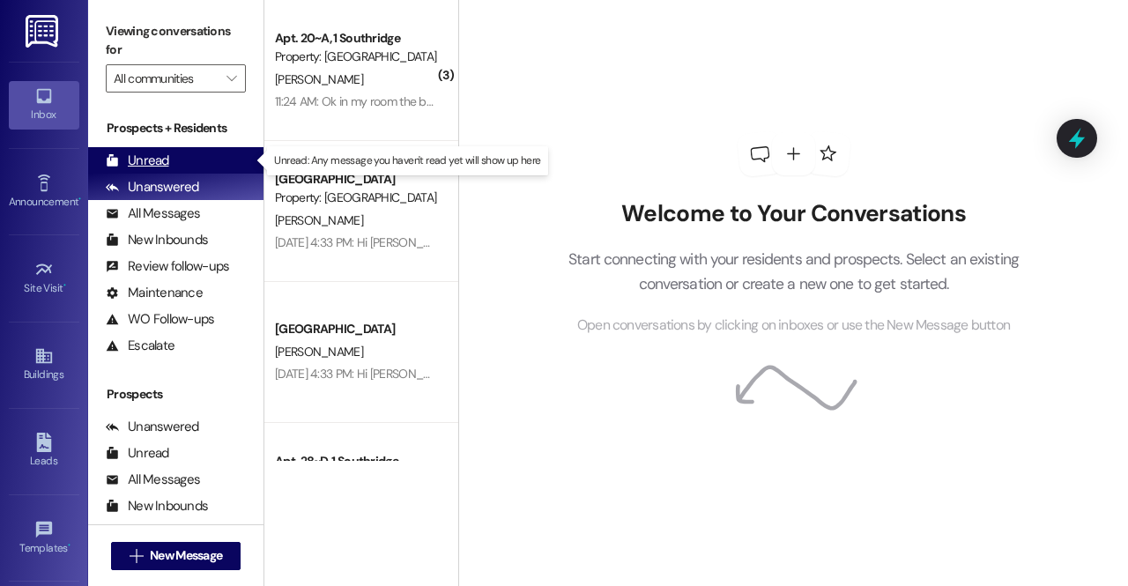
click at [236, 152] on div "Unread (0)" at bounding box center [175, 160] width 175 height 26
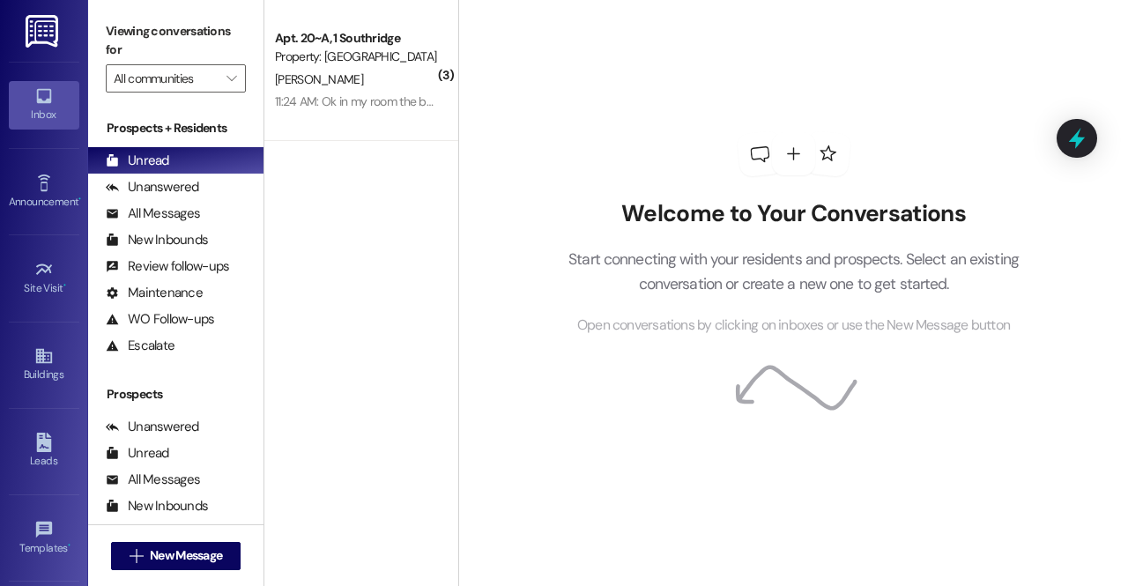
click at [41, 39] on img at bounding box center [44, 31] width 36 height 33
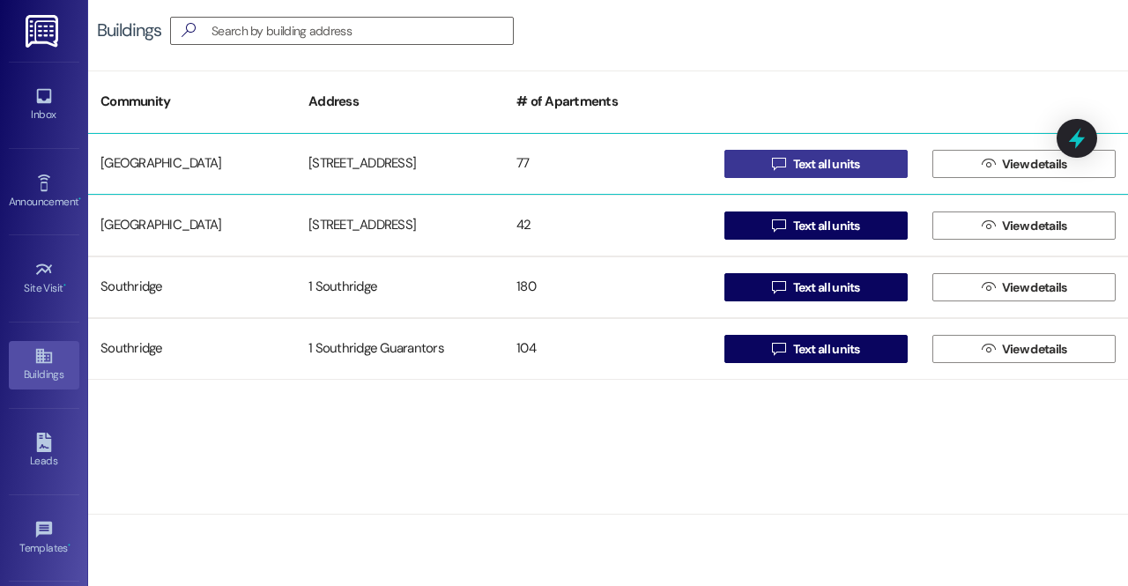
click at [798, 166] on span "Text all units" at bounding box center [826, 164] width 67 height 19
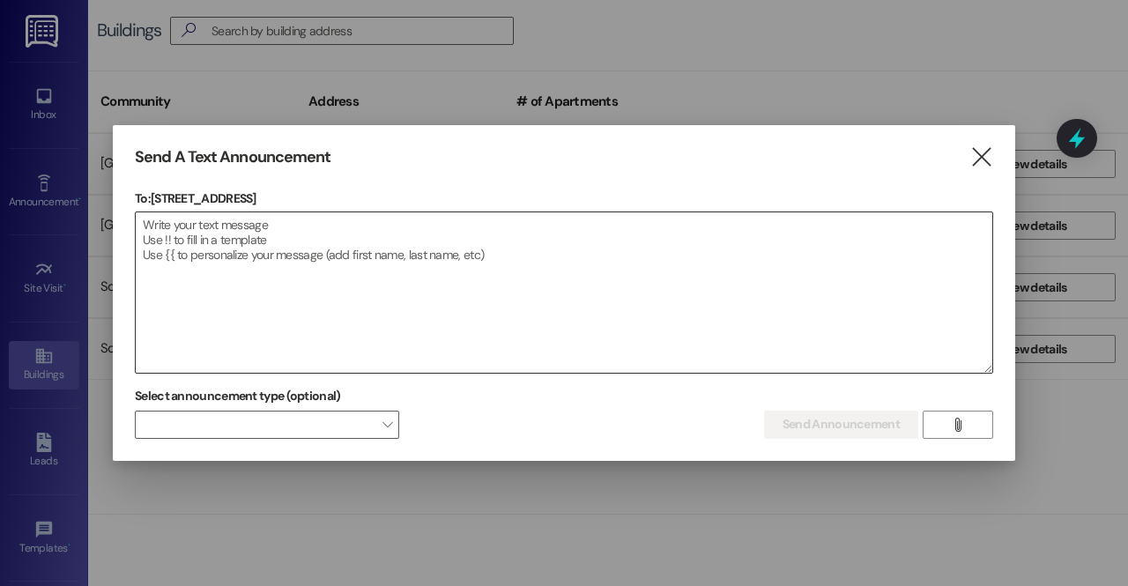
click at [455, 286] on textarea at bounding box center [564, 292] width 857 height 160
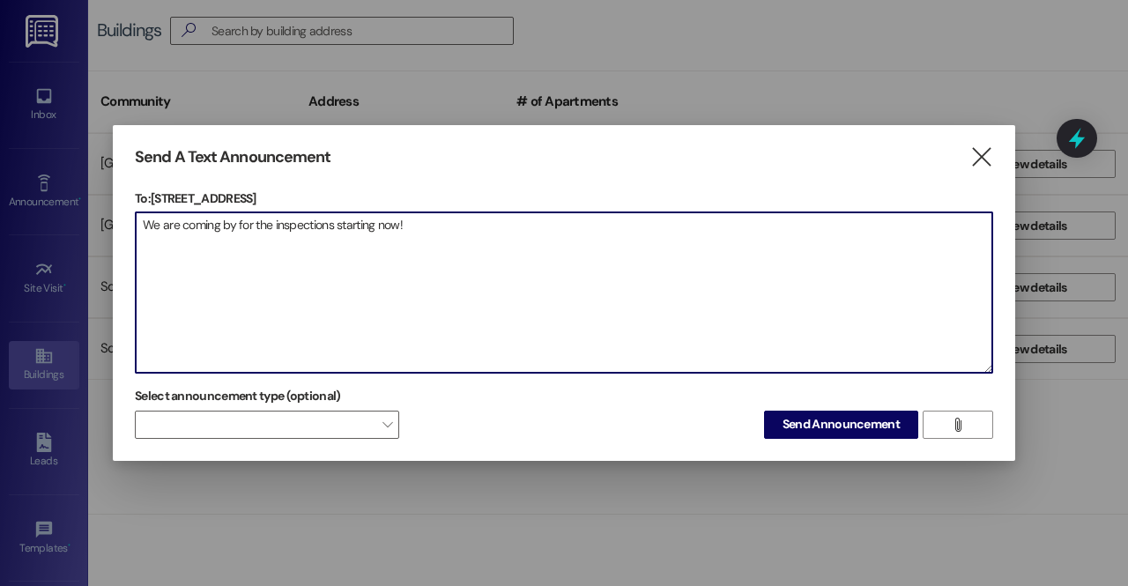
paste textarea "🧡"
type textarea "We are coming by for the inspections starting now! 🧡🧡"
click at [805, 406] on div "Select announcement type (optional)  Send Announcement " at bounding box center [564, 410] width 858 height 56
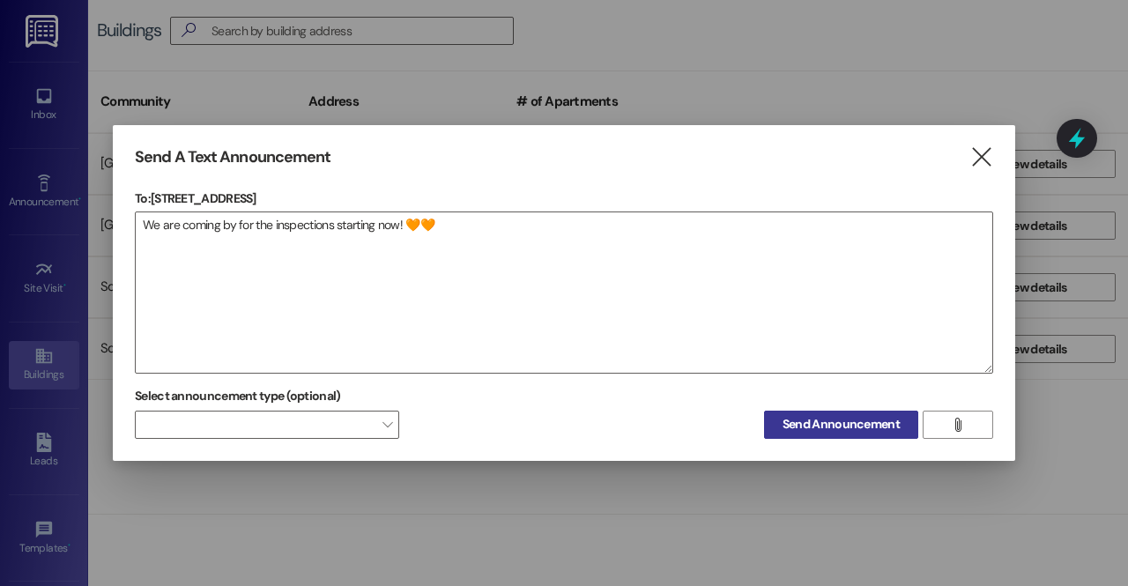
click at [842, 424] on span "Send Announcement" at bounding box center [841, 424] width 117 height 19
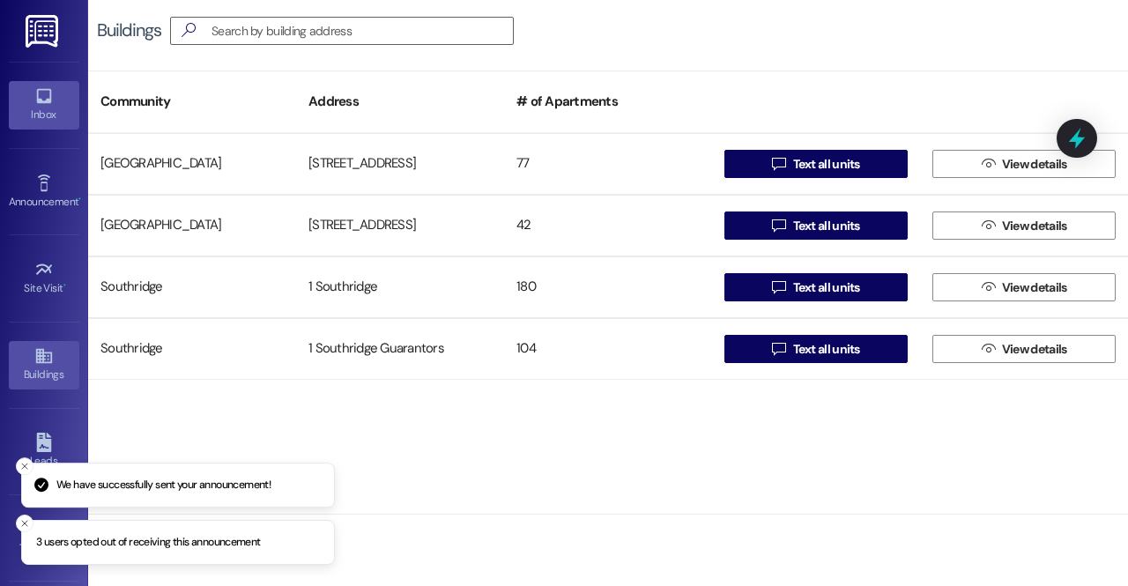
click at [52, 106] on div "Inbox" at bounding box center [44, 115] width 88 height 18
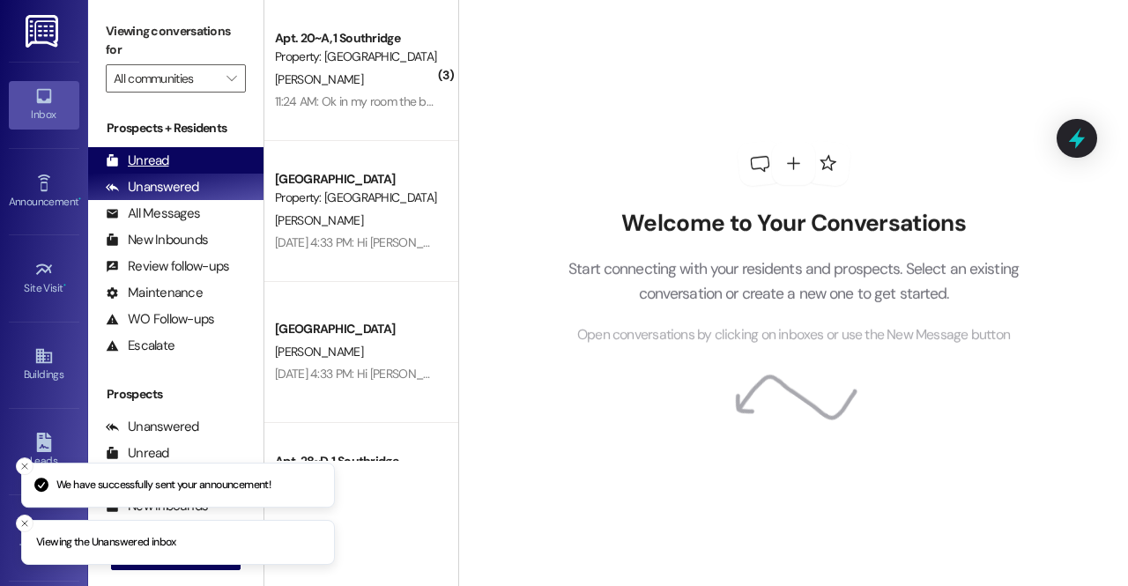
click at [167, 152] on div "Unread" at bounding box center [137, 161] width 63 height 19
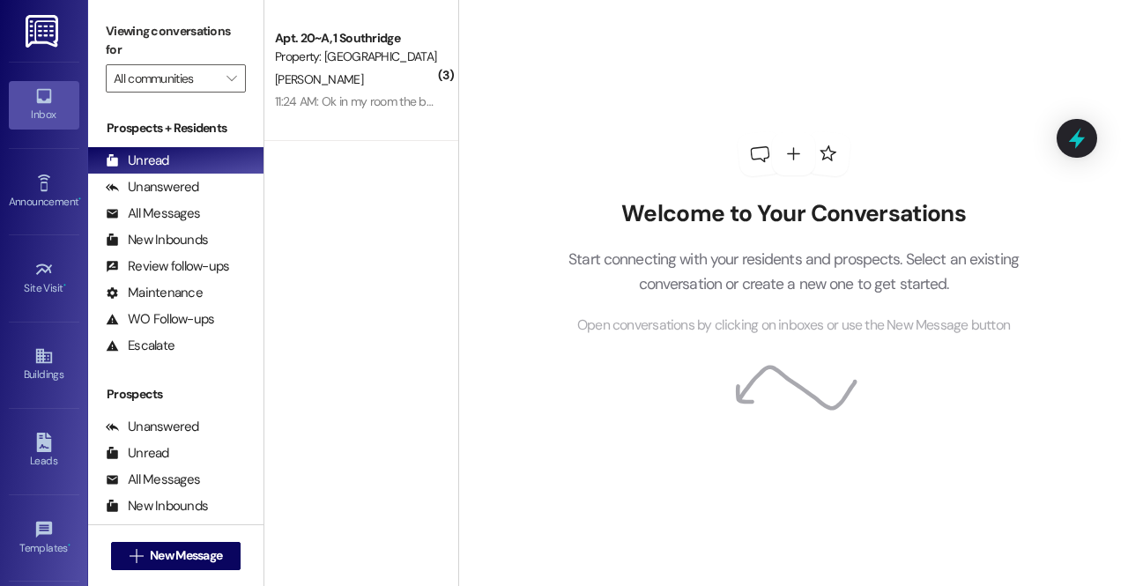
click at [596, 149] on div "Welcome to Your Conversations Start connecting with your residents and prospect…" at bounding box center [794, 234] width 529 height 469
click at [597, 151] on div "Welcome to Your Conversations Start connecting with your residents and prospect…" at bounding box center [794, 234] width 529 height 469
drag, startPoint x: 597, startPoint y: 151, endPoint x: 551, endPoint y: 48, distance: 113.2
click at [551, 48] on div "Welcome to Your Conversations Start connecting with your residents and prospect…" at bounding box center [794, 234] width 529 height 469
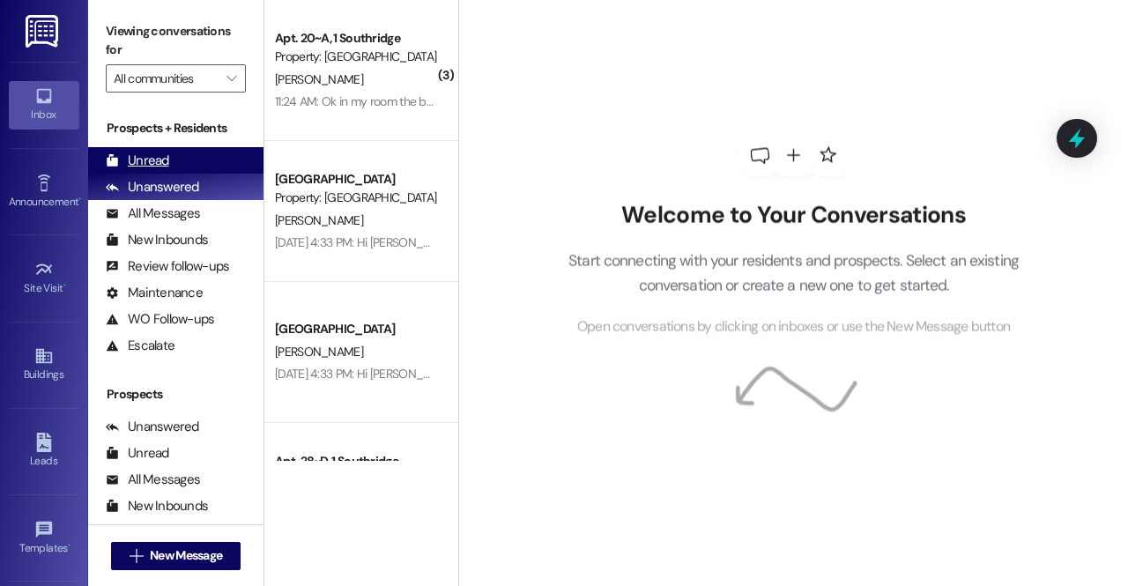
click at [160, 168] on div "Unread" at bounding box center [137, 161] width 63 height 19
click at [135, 152] on div "Unread" at bounding box center [137, 161] width 63 height 19
